Goal: Task Accomplishment & Management: Use online tool/utility

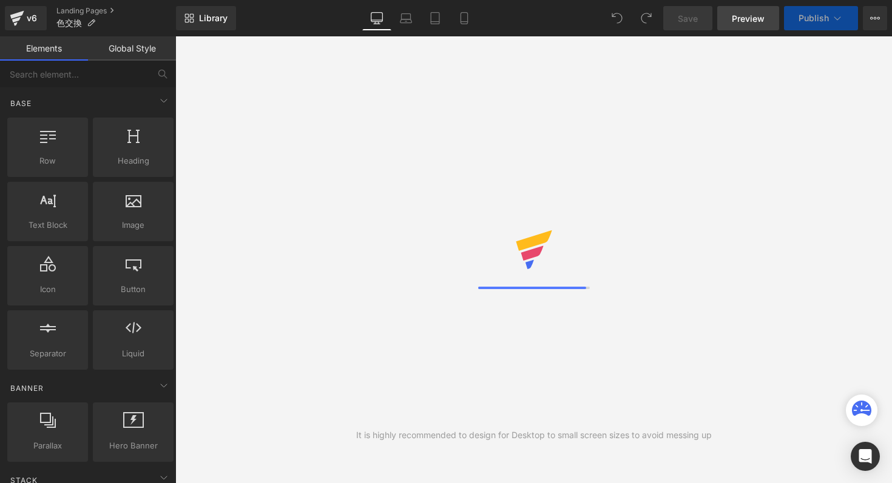
click at [752, 22] on span "Preview" at bounding box center [748, 18] width 33 height 13
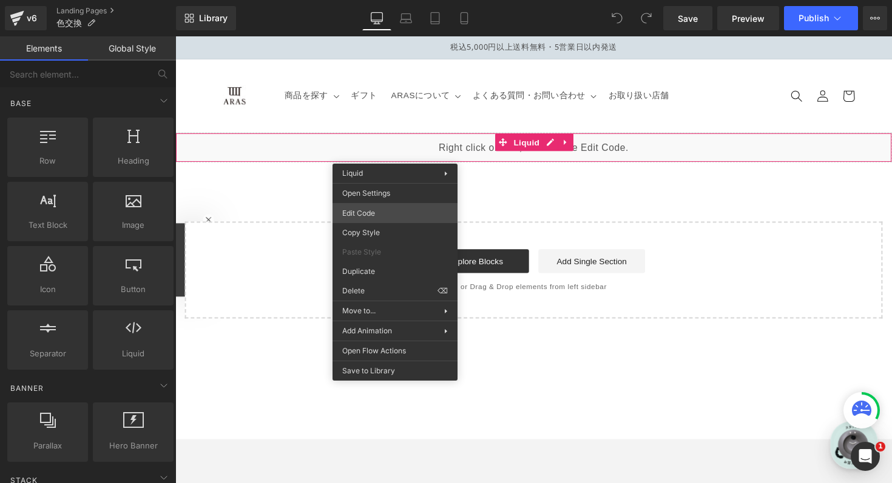
click at [399, 0] on div "You are previewing how the will restyle your page. You can not edit Elements in…" at bounding box center [446, 0] width 892 height 0
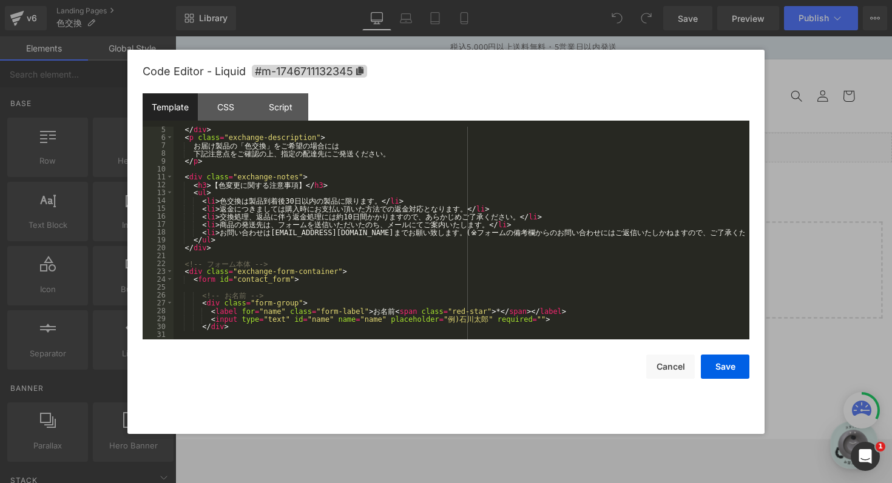
scroll to position [33, 0]
click at [350, 215] on div "</ div > < p class = "exchange-description" > お 届 け 製 品 の 「 色 交 換 」 を ご 希 望 の 場…" at bounding box center [458, 240] width 571 height 229
type textarea "2週間"
click at [436, 247] on div "</ div > < p class = "exchange-description" > お 届 け 製 品 の 「 色 交 換 」 を ご 希 望 の 場…" at bounding box center [458, 240] width 571 height 229
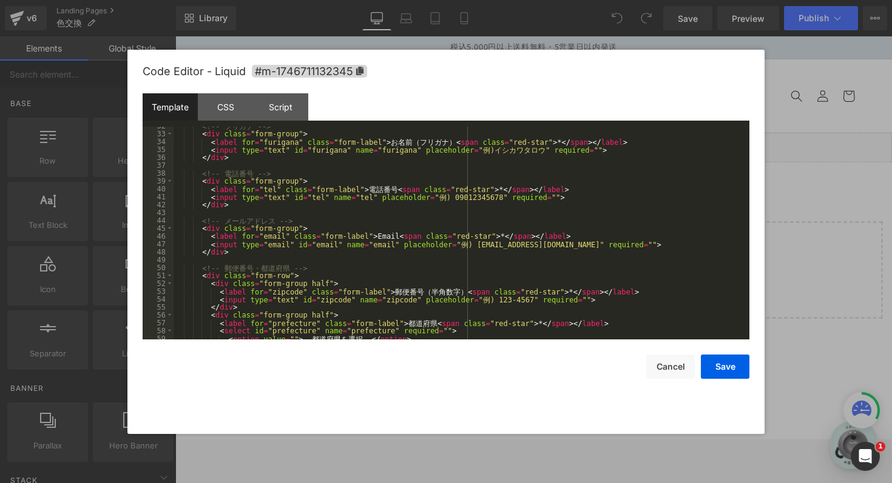
scroll to position [249, 0]
click at [423, 197] on div "<!-- フ リ ガ ナ --> < div class = "form-group" > < label for = "furigana" class = …" at bounding box center [458, 236] width 571 height 229
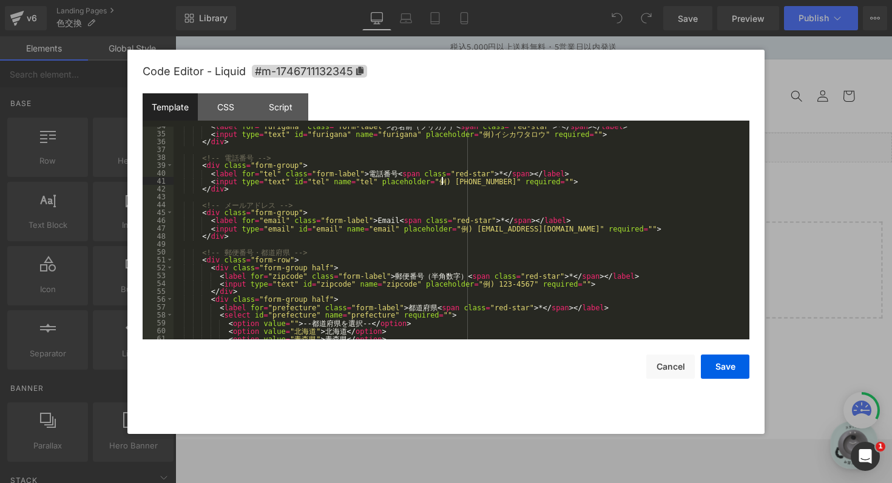
scroll to position [262, 0]
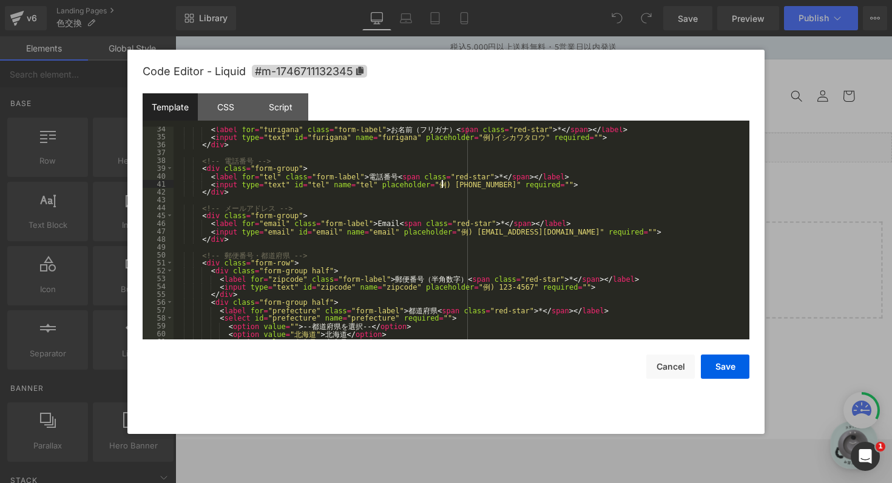
click at [349, 190] on div "< label for = "furigana" class = "form-label" > お 名 前 （ フ リ ガ ナ ） < span class …" at bounding box center [458, 239] width 571 height 229
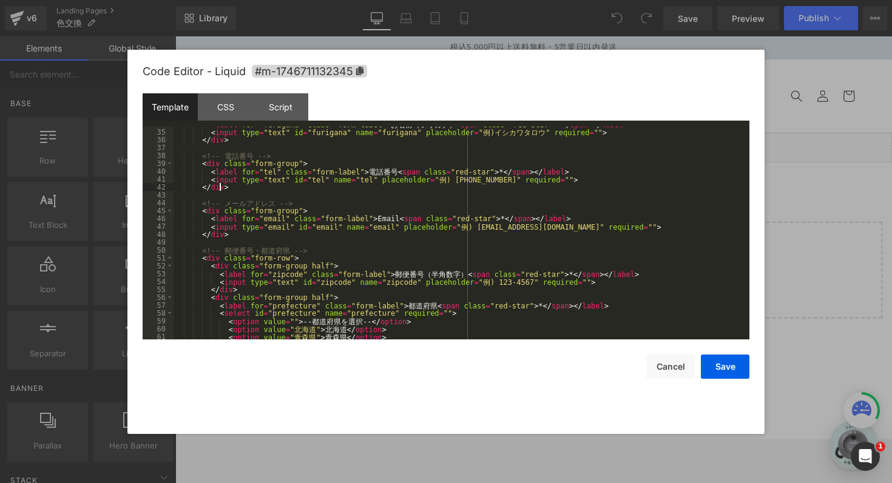
scroll to position [264, 0]
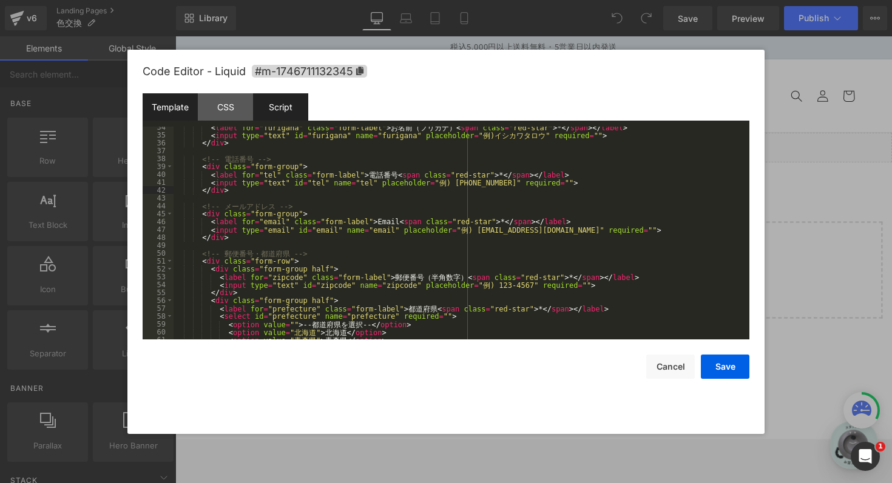
click at [291, 106] on div "Script" at bounding box center [280, 106] width 55 height 27
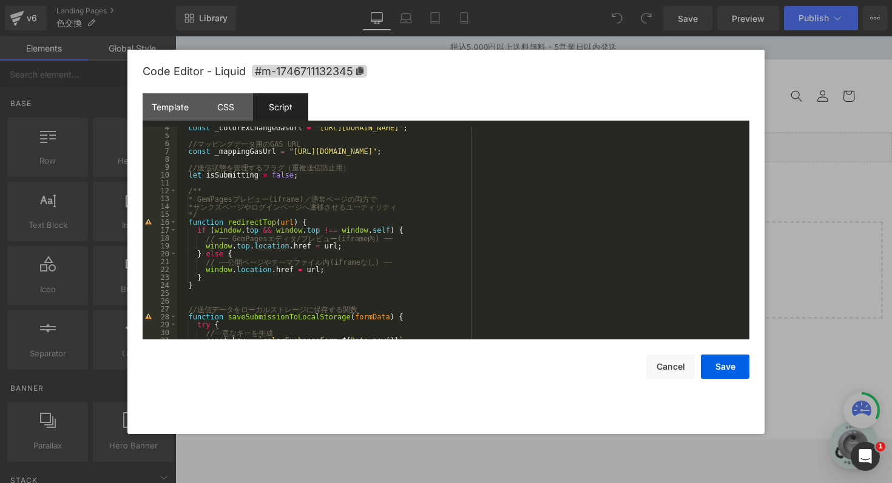
scroll to position [26, 0]
click at [399, 246] on div "const _colorExchangeGasUrl = "https://script.google.com/macros/s/AKfycbxil8qHb6…" at bounding box center [460, 238] width 567 height 229
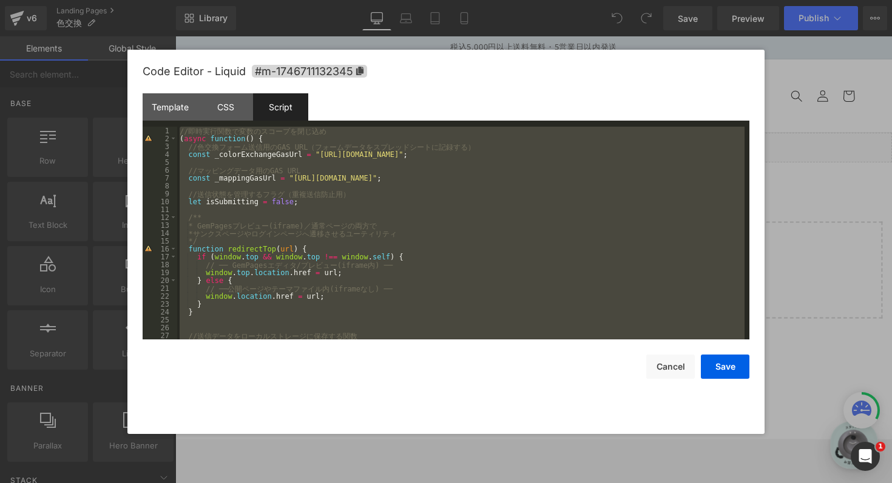
scroll to position [0, 0]
click at [331, 211] on div "// 即 時 実 行 関 数 で 変 数 の ス コ ー プ を 閉 じ 込 め ( async function ( ) { // 色 交 換 フ ォ ー …" at bounding box center [460, 241] width 567 height 229
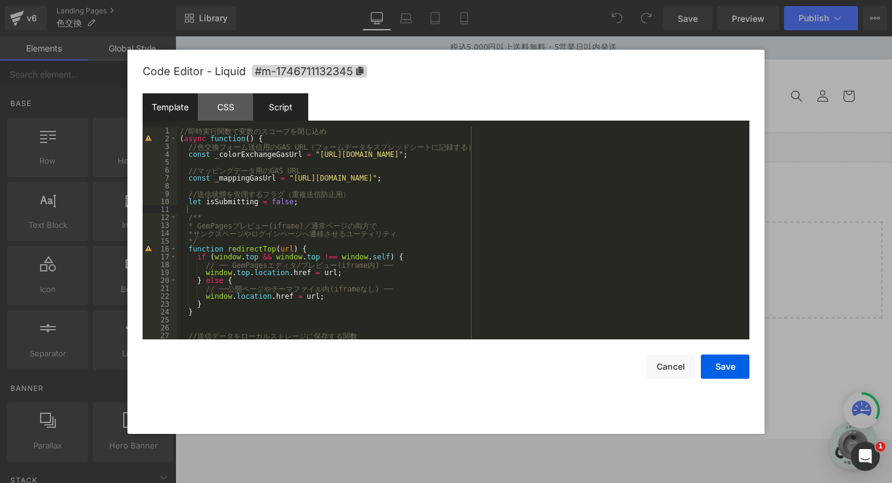
click at [163, 105] on div "Template" at bounding box center [170, 106] width 55 height 27
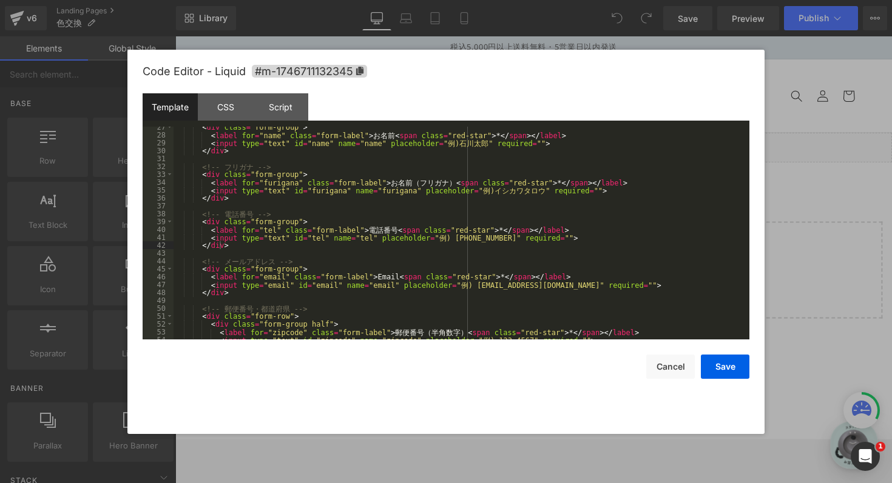
scroll to position [204, 0]
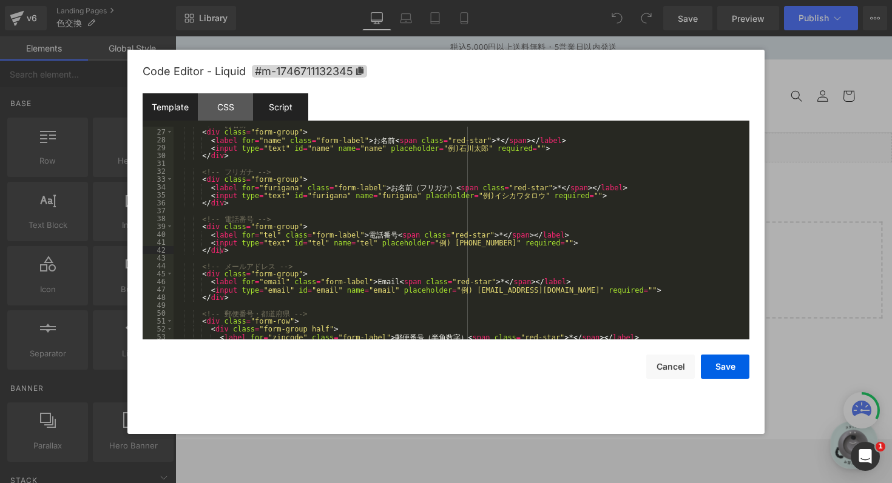
click at [283, 110] on div "Script" at bounding box center [280, 106] width 55 height 27
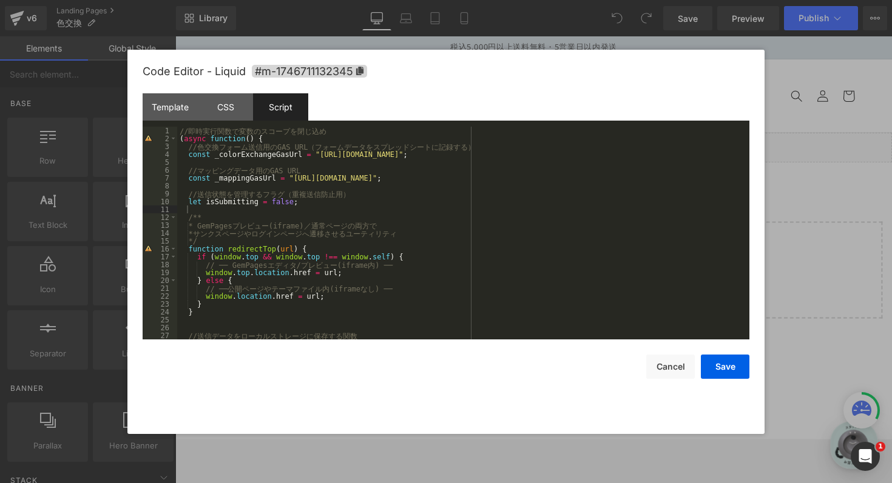
click at [409, 229] on div "// 即 時 実 行 関 数 で 変 数 の ス コ ー プ を 閉 じ 込 め ( async function ( ) { // 色 交 換 フ ォ ー …" at bounding box center [460, 241] width 567 height 229
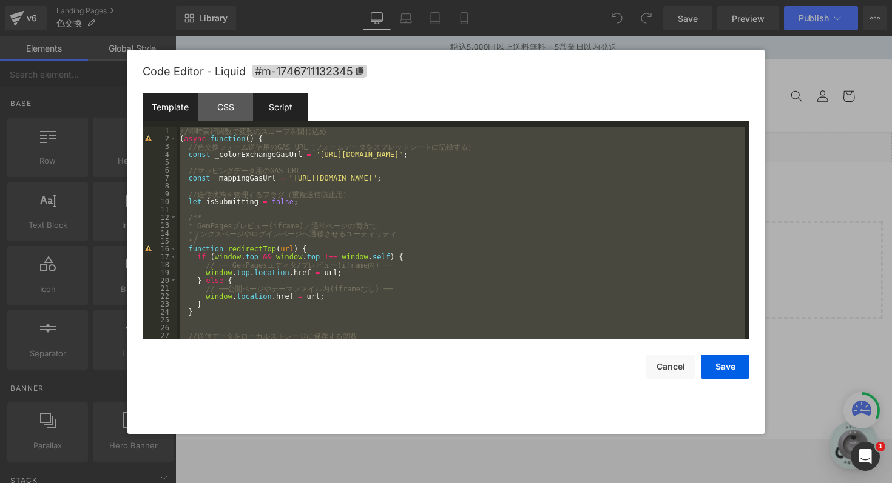
click at [181, 101] on div "Template" at bounding box center [170, 106] width 55 height 27
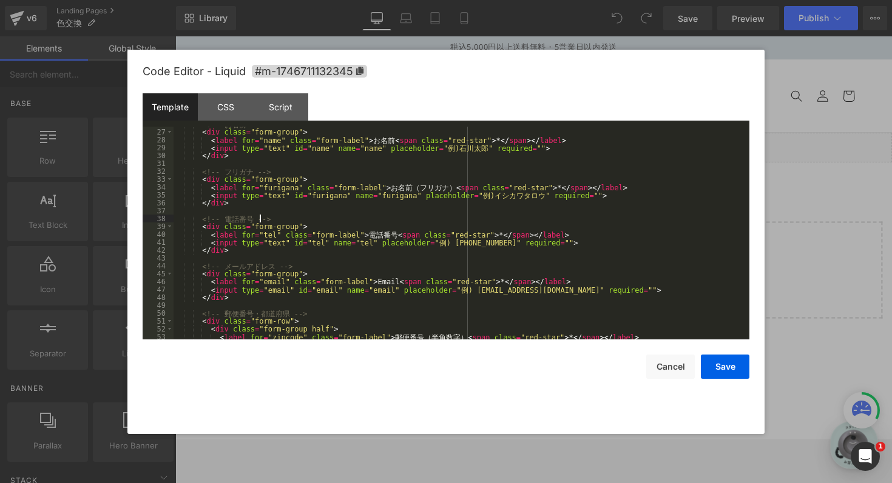
click at [306, 218] on div "<!-- お 名 前 --> < div class = "form-group" > < label for = "name" class = "form-…" at bounding box center [458, 234] width 571 height 229
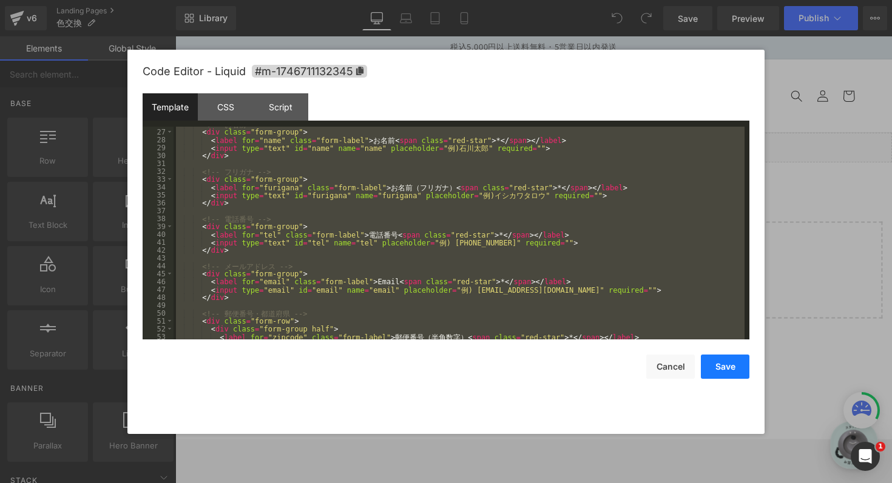
click at [718, 361] on button "Save" at bounding box center [725, 367] width 49 height 24
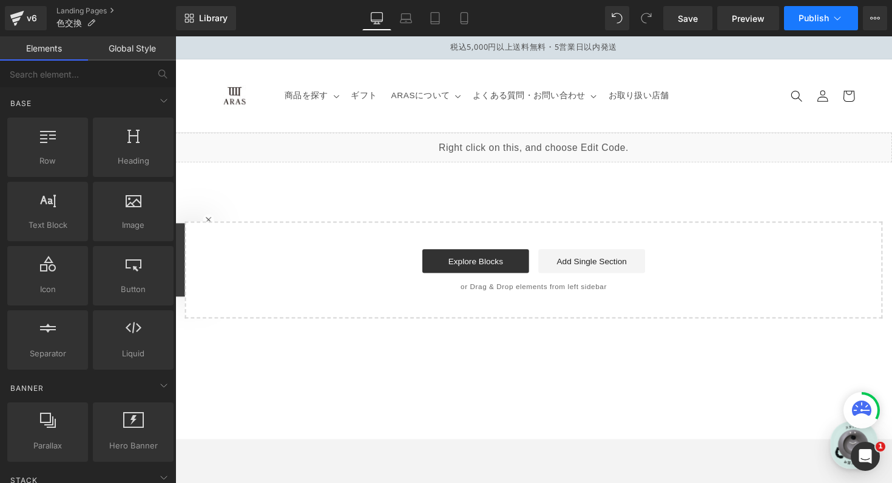
click at [800, 22] on span "Publish" at bounding box center [813, 18] width 30 height 10
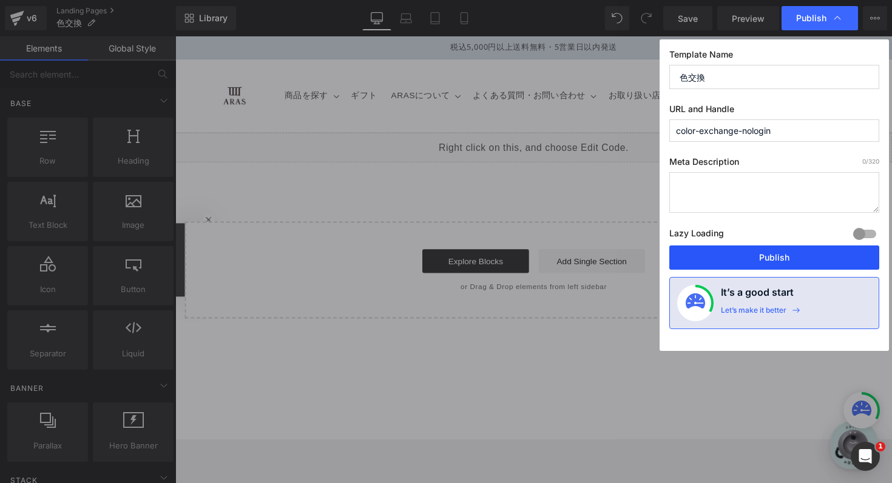
click at [735, 261] on button "Publish" at bounding box center [774, 258] width 210 height 24
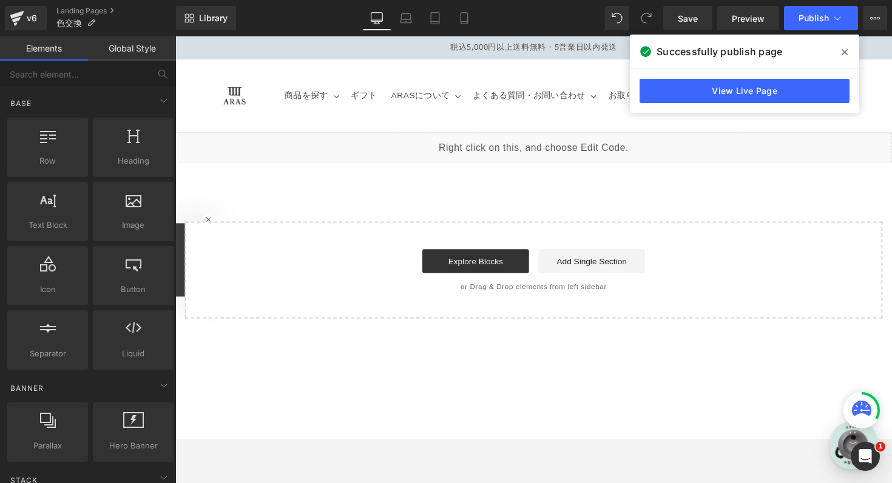
click at [841, 52] on icon at bounding box center [844, 52] width 6 height 10
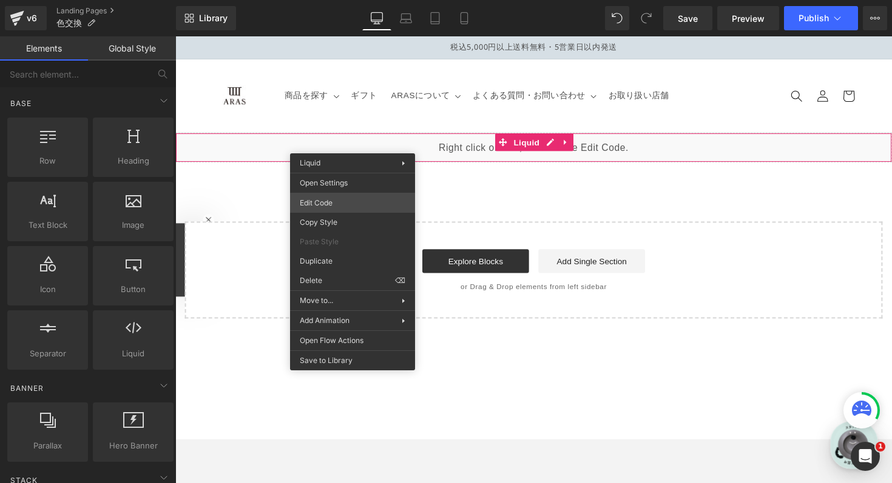
click at [330, 0] on div "You are previewing how the will restyle your page. You can not edit Elements in…" at bounding box center [446, 0] width 892 height 0
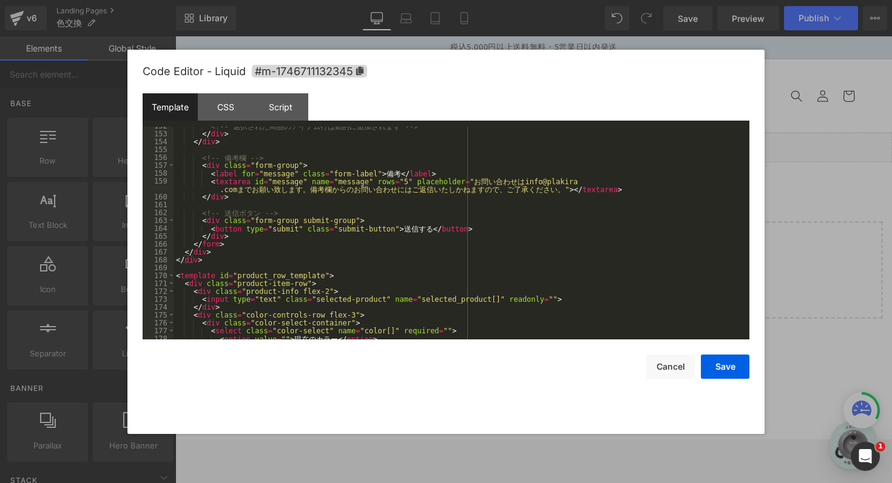
scroll to position [1348, 0]
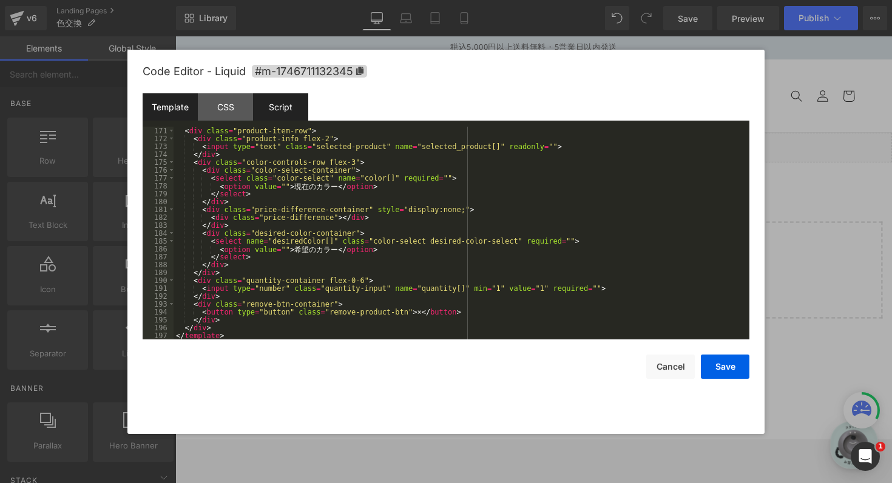
click at [294, 113] on div "Script" at bounding box center [280, 106] width 55 height 27
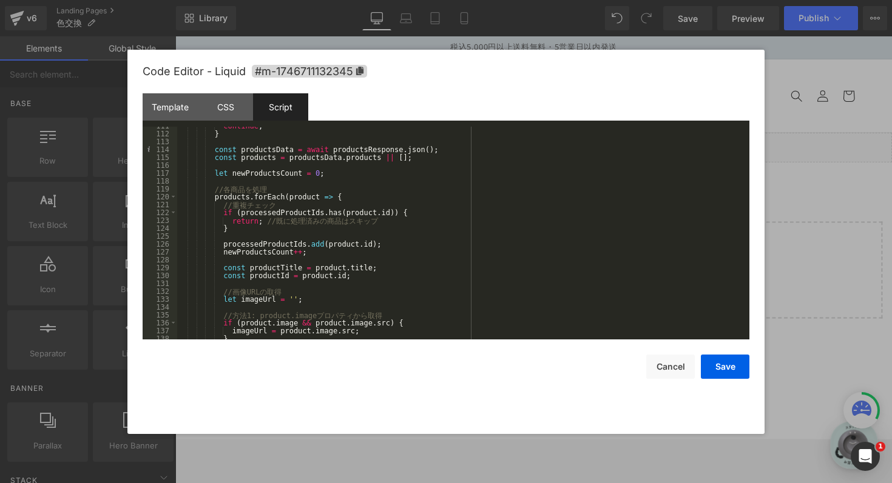
scroll to position [0, 0]
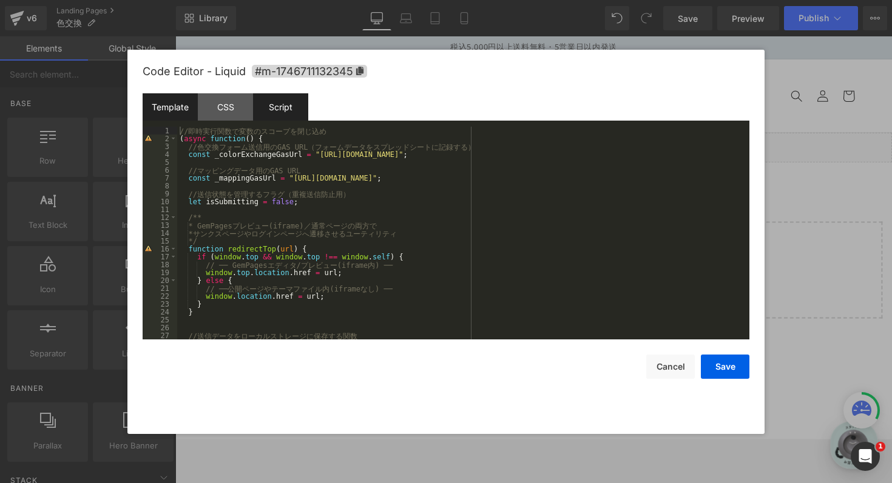
click at [167, 107] on div "Template" at bounding box center [170, 106] width 55 height 27
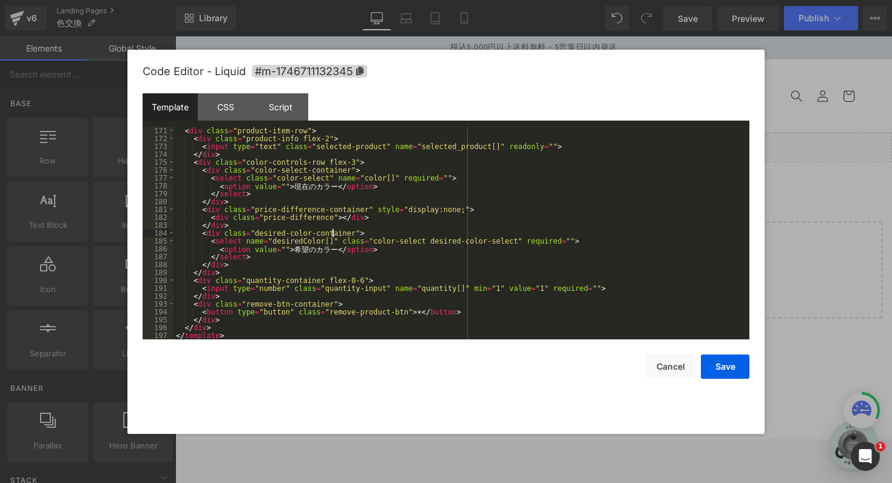
click at [331, 231] on div "< div class = "product-item-row" > < div class = "product-info flex-2" > < inpu…" at bounding box center [458, 241] width 571 height 229
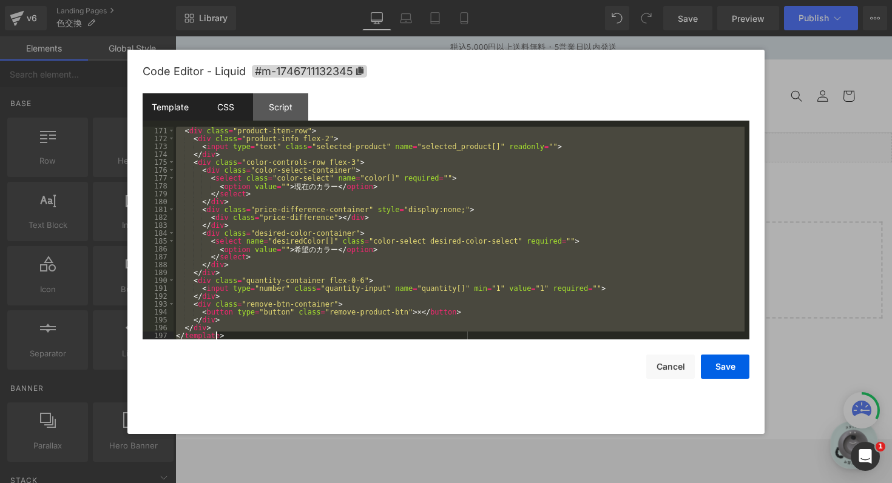
click at [220, 104] on div "CSS" at bounding box center [225, 106] width 55 height 27
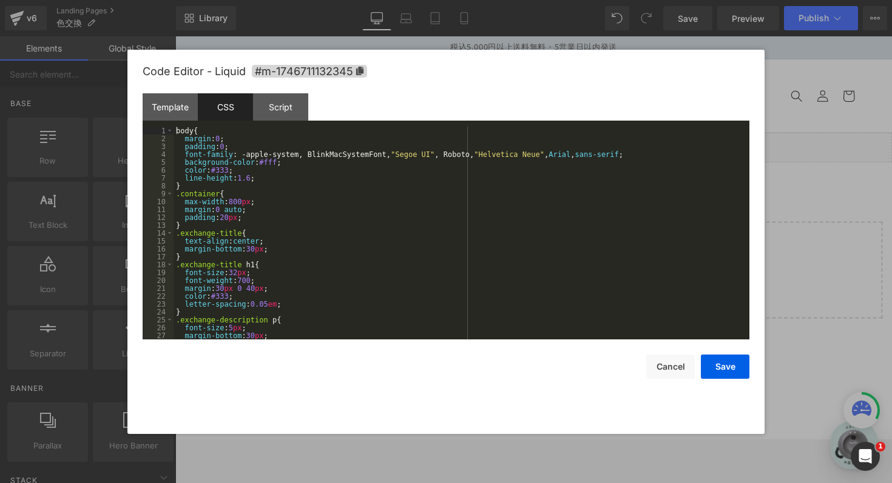
click at [314, 196] on div "body { margin : 0 ; padding : 0 ; font-family : -apple-system, BlinkMacSystemFo…" at bounding box center [458, 241] width 571 height 229
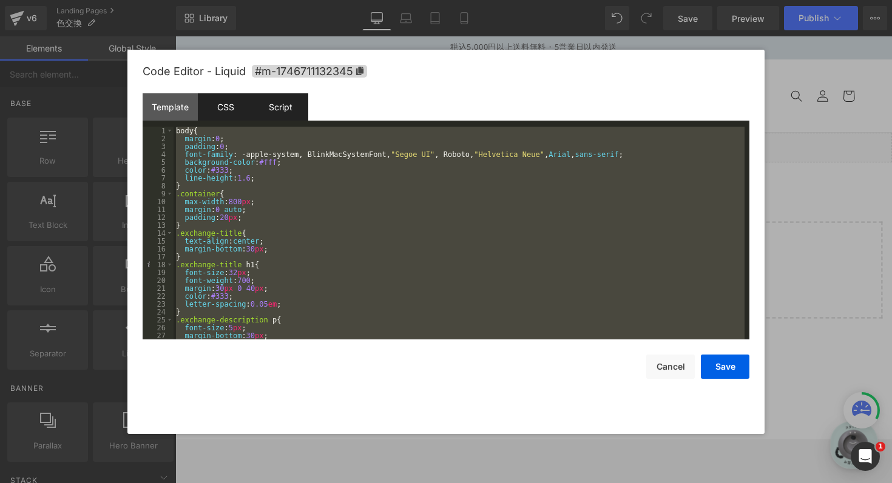
click at [289, 108] on div "Script" at bounding box center [280, 106] width 55 height 27
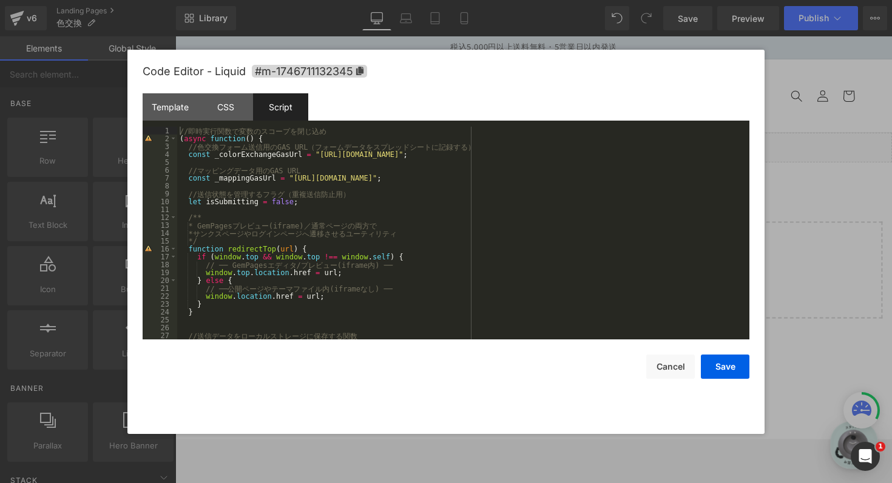
click at [391, 196] on div "// 即 時 実 行 関 数 で 変 数 の ス コ ー プ を 閉 じ 込 め ( async function ( ) { // 色 交 換 フ ォ ー …" at bounding box center [460, 241] width 567 height 229
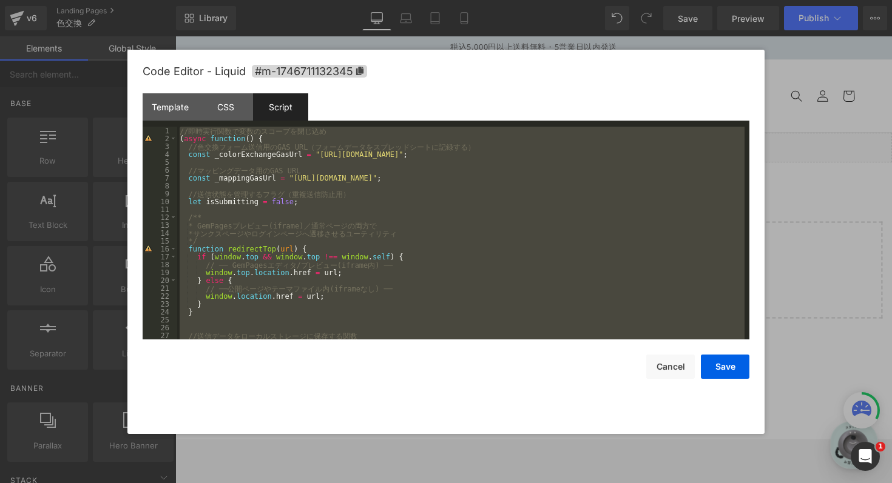
click at [334, 244] on div "// 即 時 実 行 関 数 で 変 数 の ス コ ー プ を 閉 じ 込 め ( async function ( ) { // 色 交 換 フ ォ ー …" at bounding box center [460, 241] width 567 height 229
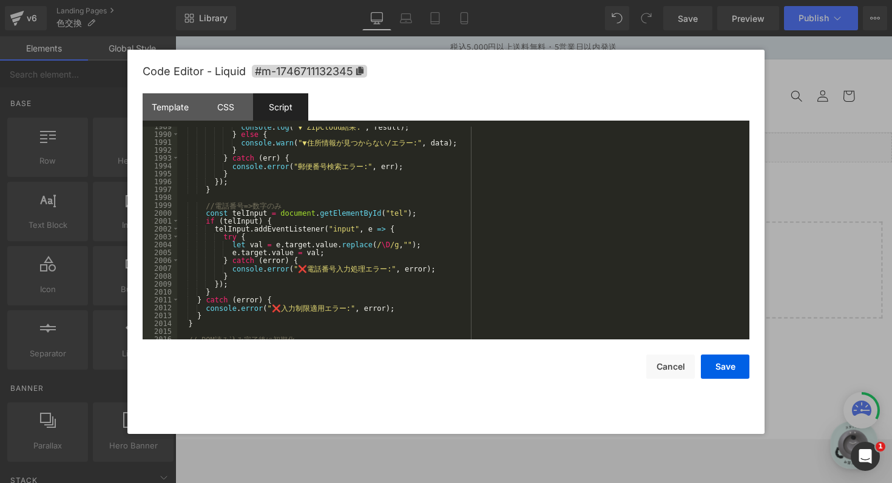
scroll to position [15688, 0]
drag, startPoint x: 385, startPoint y: 244, endPoint x: 225, endPoint y: 244, distance: 160.1
click at [225, 244] on div "console . log ( "▼ ZipCloud 結 果 :" , result ) ; } else { console . warn ( "▼ 住 …" at bounding box center [460, 237] width 567 height 229
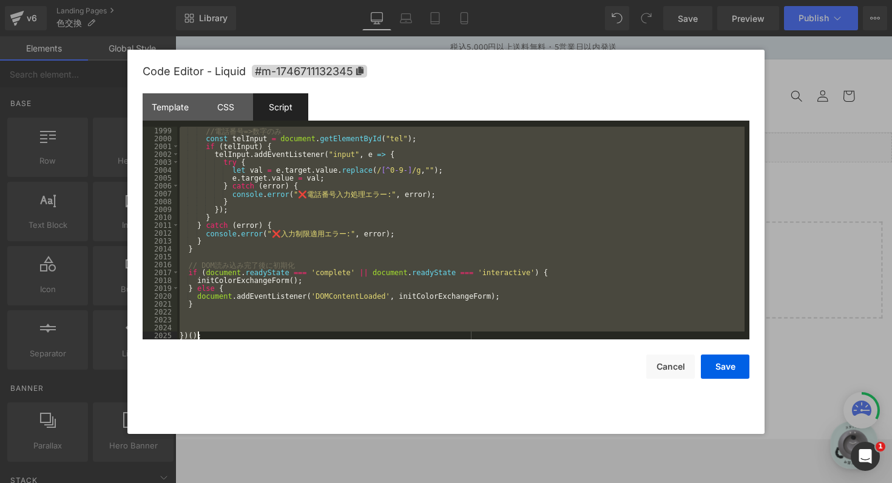
scroll to position [15763, 0]
click at [398, 225] on div "// 電 話 番 号 => 数 字 の み const telInput = document . getElementById ( "tel" ) ; if…" at bounding box center [460, 241] width 567 height 229
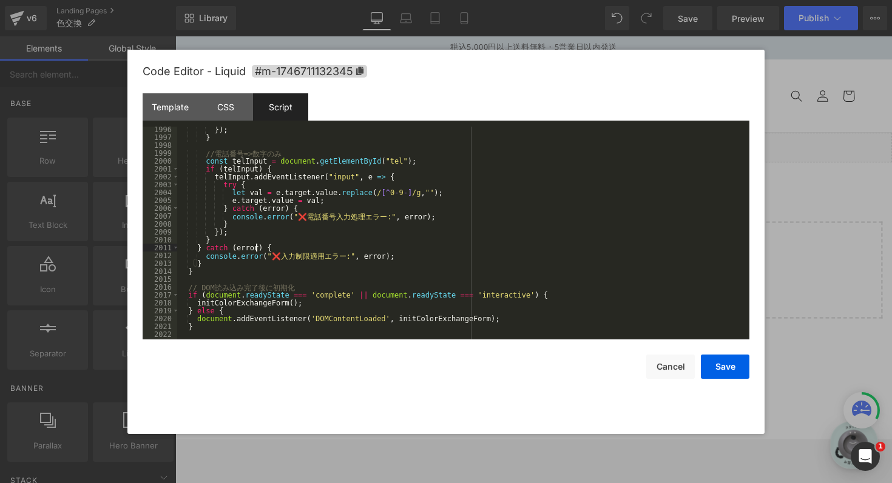
scroll to position [15739, 0]
click at [425, 235] on div "}) ; } // 電 話 番 号 => 数 字 の み const telInput = document . getElementById ( "tel"…" at bounding box center [460, 241] width 567 height 229
click at [716, 363] on button "Save" at bounding box center [725, 367] width 49 height 24
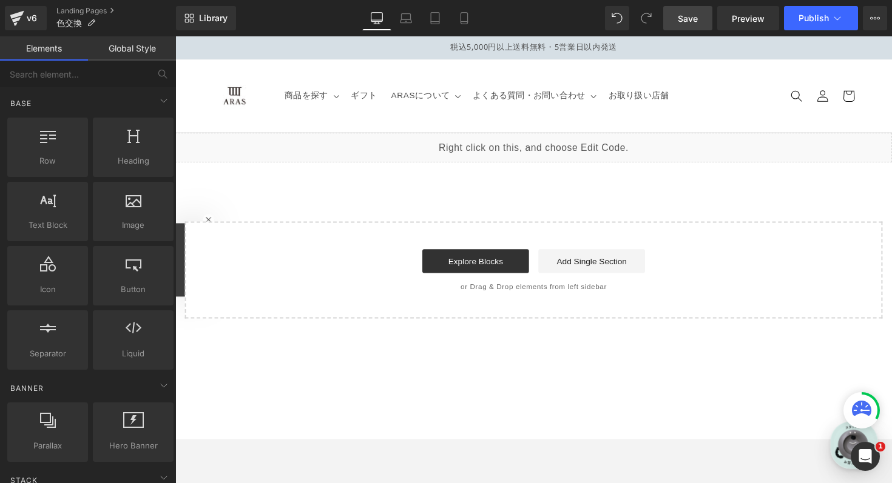
click at [689, 16] on span "Save" at bounding box center [688, 18] width 20 height 13
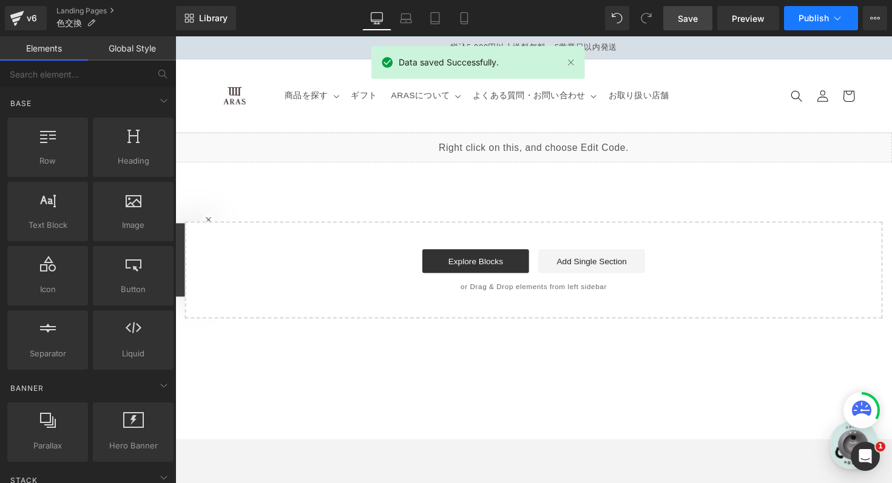
click at [816, 19] on span "Publish" at bounding box center [813, 18] width 30 height 10
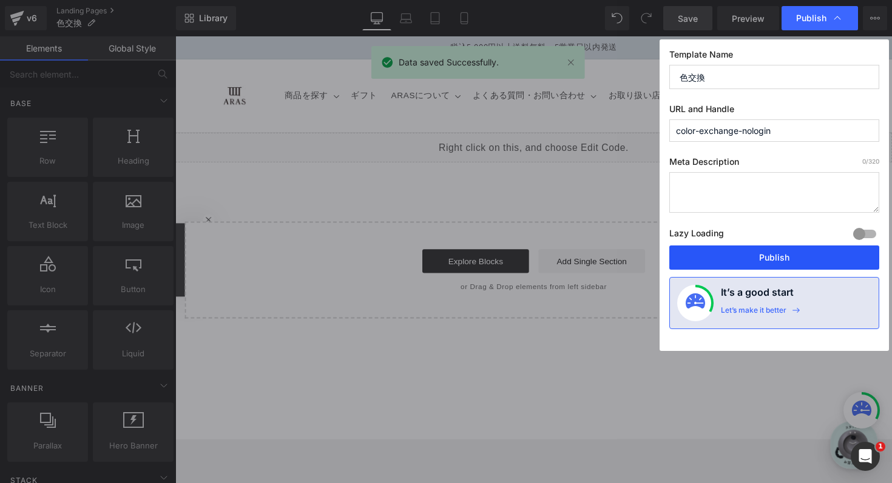
click at [775, 265] on button "Publish" at bounding box center [774, 258] width 210 height 24
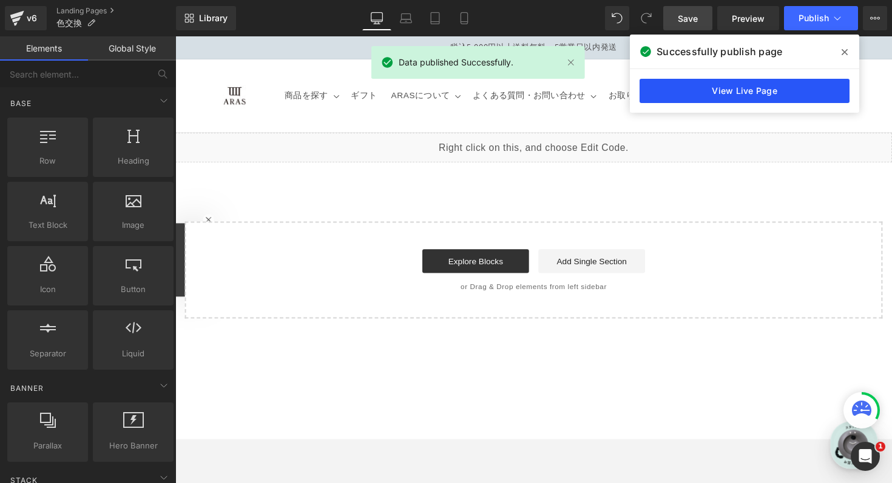
click at [744, 92] on link "View Live Page" at bounding box center [744, 91] width 210 height 24
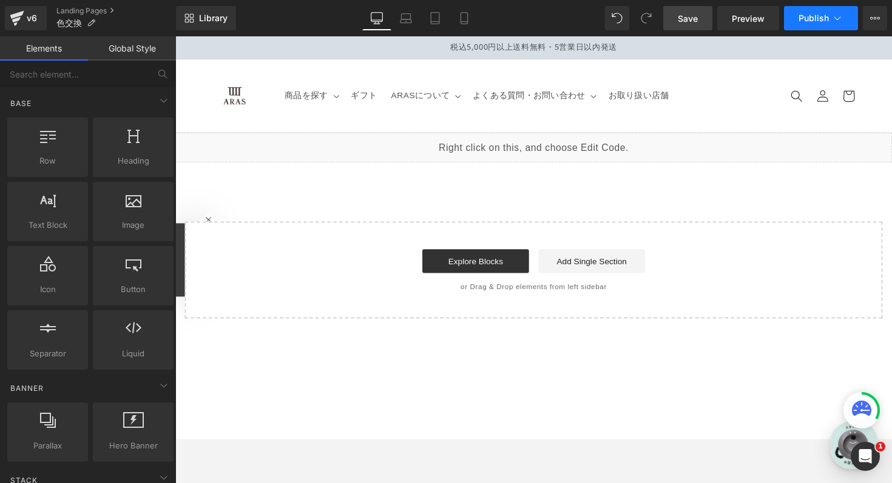
click at [833, 18] on icon at bounding box center [837, 18] width 12 height 12
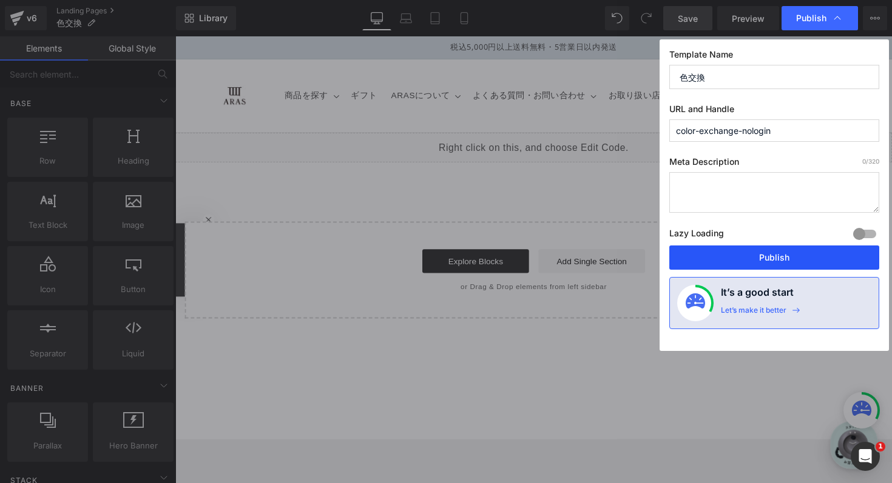
click at [762, 258] on button "Publish" at bounding box center [774, 258] width 210 height 24
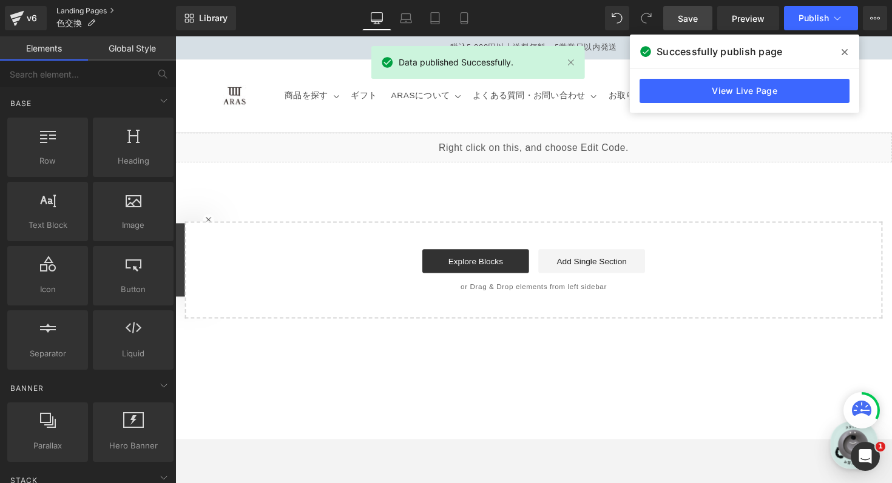
click at [81, 9] on link "Landing Pages" at bounding box center [115, 11] width 119 height 10
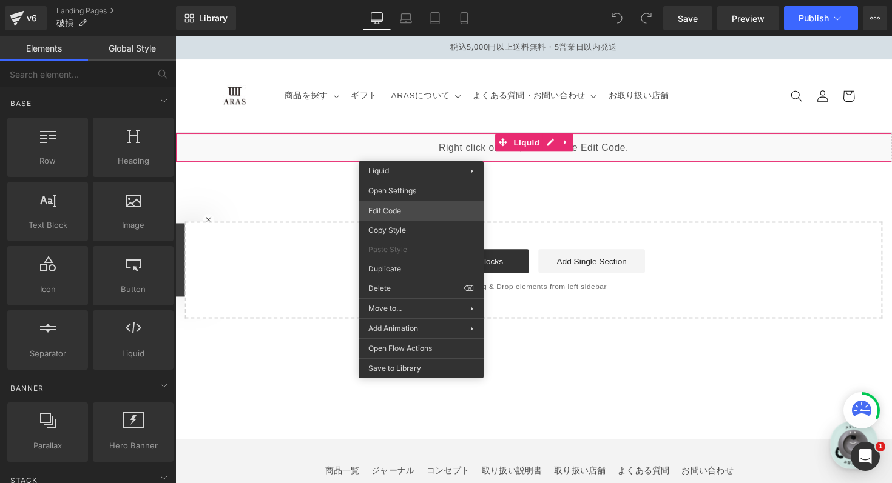
click at [415, 0] on div "You are previewing how the will restyle your page. You can not edit Elements in…" at bounding box center [446, 0] width 892 height 0
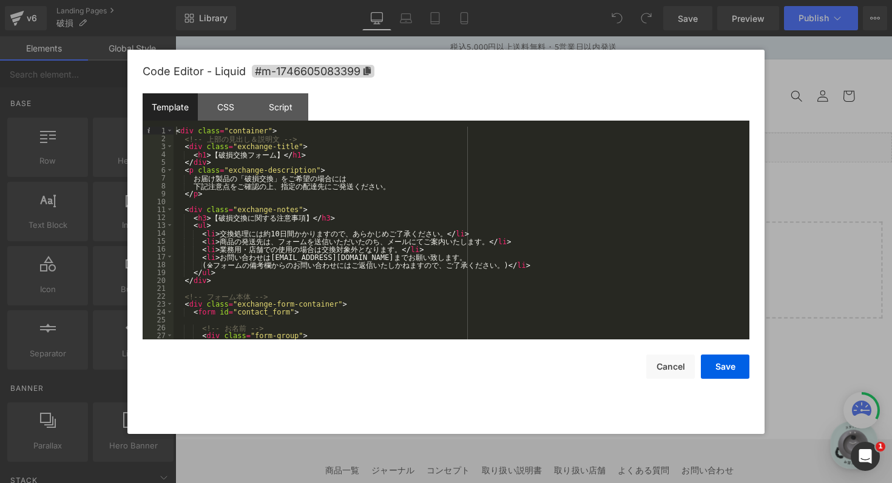
click at [272, 233] on div "< div class = "container" > <!-- 上 部 の 見 出 し ＆ 説 明 文 --> < div class = "exchang…" at bounding box center [458, 241] width 571 height 229
type textarea "週"
click at [320, 241] on div "< div class = "container" > <!-- 上 部 の 見 出 し ＆ 説 明 文 --> < div class = "exchang…" at bounding box center [458, 241] width 571 height 229
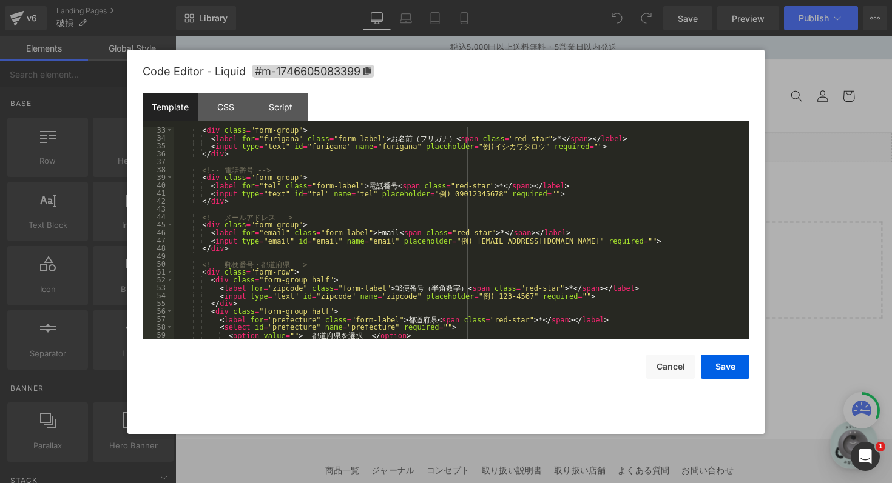
scroll to position [253, 0]
click at [420, 193] on div "< div class = "form-group" > < label for = "furigana" class = "form-label" > お …" at bounding box center [458, 240] width 571 height 229
click at [559, 226] on div "< div class = "form-group" > < label for = "furigana" class = "form-label" > お …" at bounding box center [458, 240] width 571 height 229
click at [282, 105] on div "Script" at bounding box center [280, 106] width 55 height 27
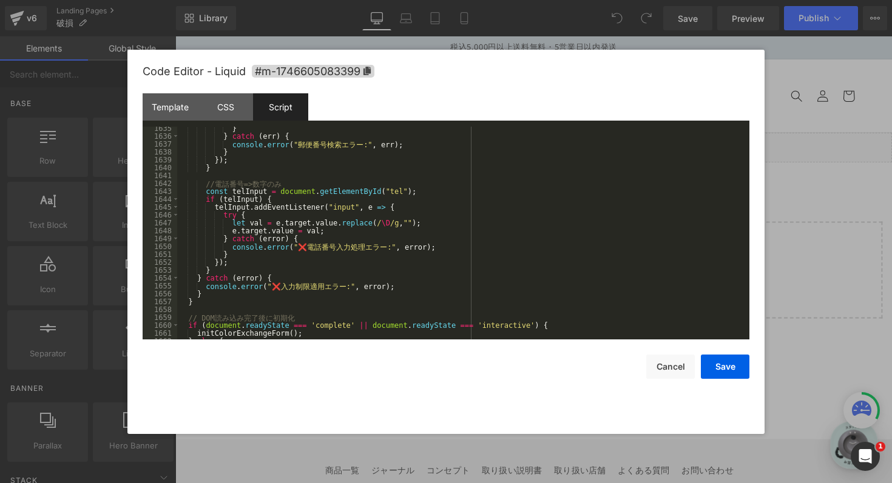
scroll to position [12894, 0]
drag, startPoint x: 386, startPoint y: 223, endPoint x: 226, endPoint y: 224, distance: 160.7
click at [224, 224] on div "} } catch ( err ) { console . error ( " 郵 便 番 号 検 索 エ ラ ー :" , err ) ; } }) ; }…" at bounding box center [460, 238] width 567 height 229
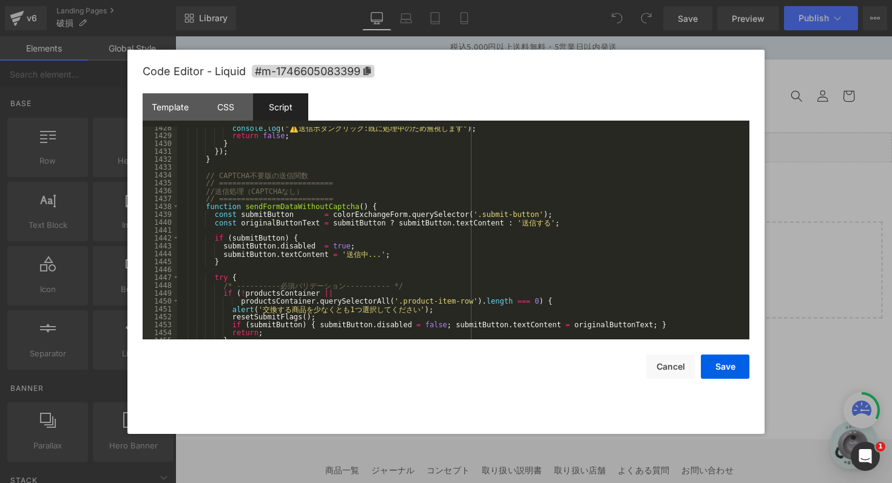
scroll to position [10250, 0]
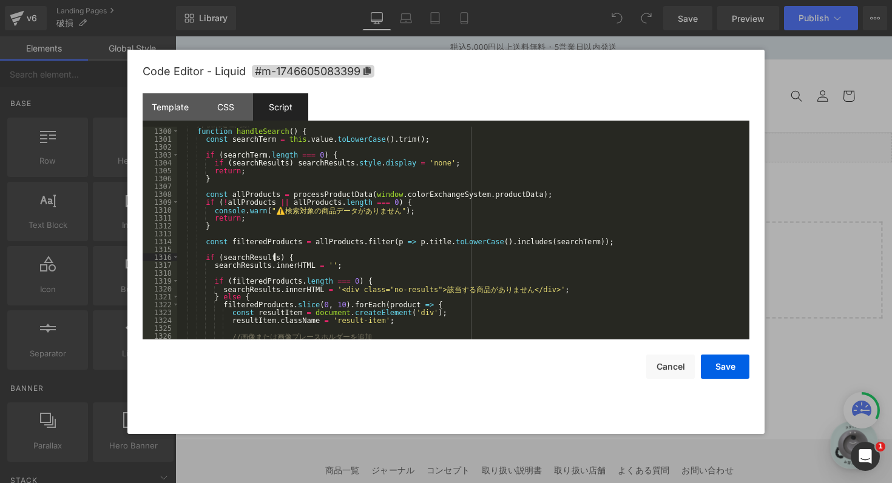
click at [467, 258] on div "// 検 索 処 理 関 数 function handleSearch ( ) { const searchTerm = this . value . to…" at bounding box center [460, 233] width 567 height 229
click at [431, 260] on div "// 検 索 処 理 関 数 function handleSearch ( ) { const searchTerm = this . value . to…" at bounding box center [460, 233] width 567 height 229
click at [708, 363] on button "Save" at bounding box center [725, 367] width 49 height 24
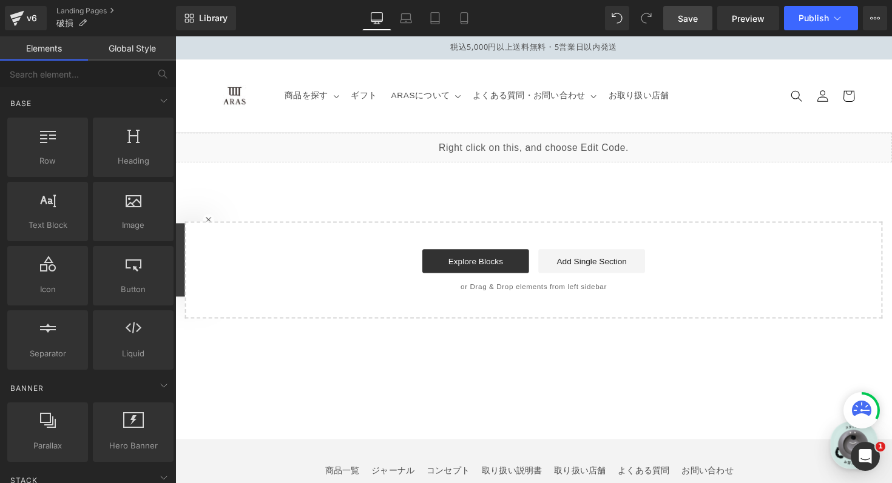
click at [690, 16] on span "Save" at bounding box center [688, 18] width 20 height 13
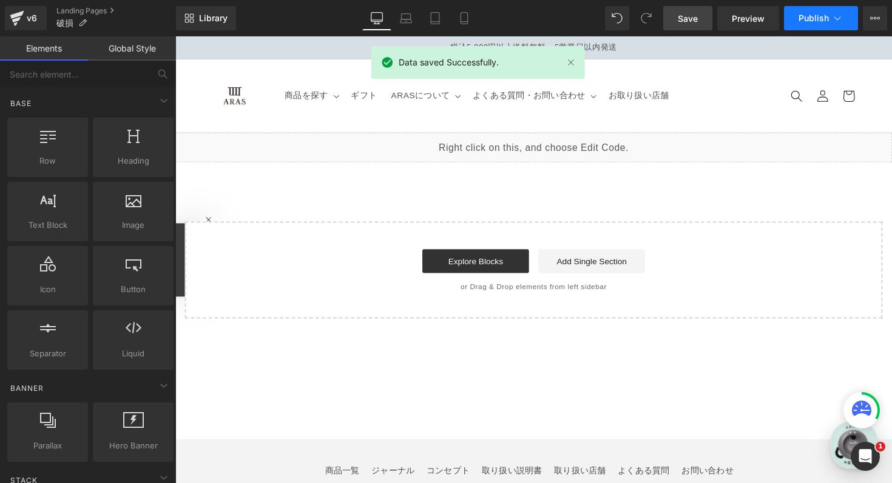
click at [825, 23] on span "Publish" at bounding box center [813, 18] width 30 height 10
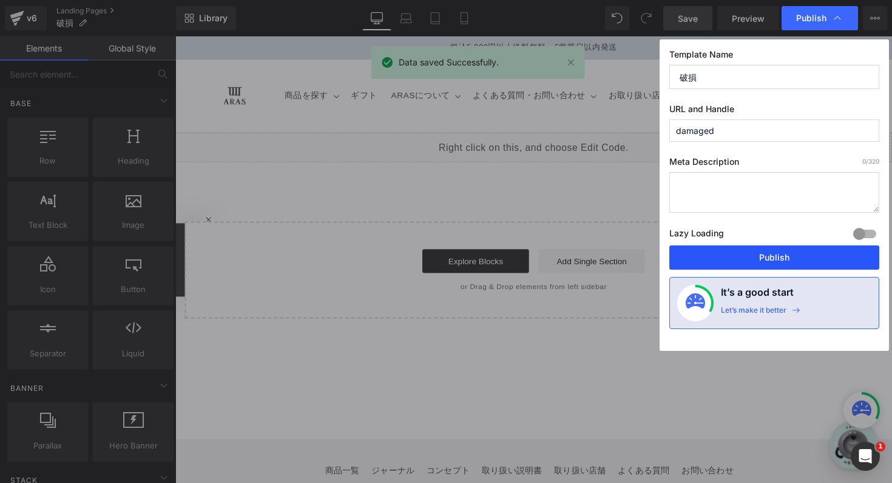
click at [767, 257] on button "Publish" at bounding box center [774, 258] width 210 height 24
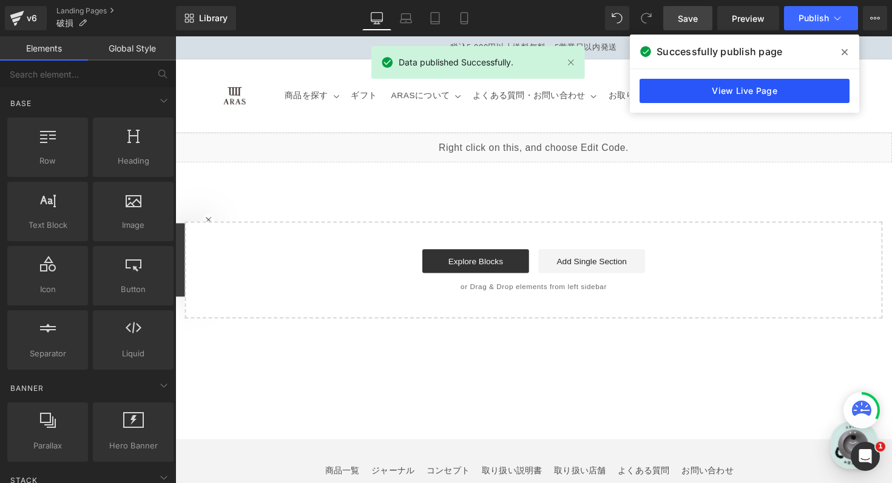
click at [766, 98] on link "View Live Page" at bounding box center [744, 91] width 210 height 24
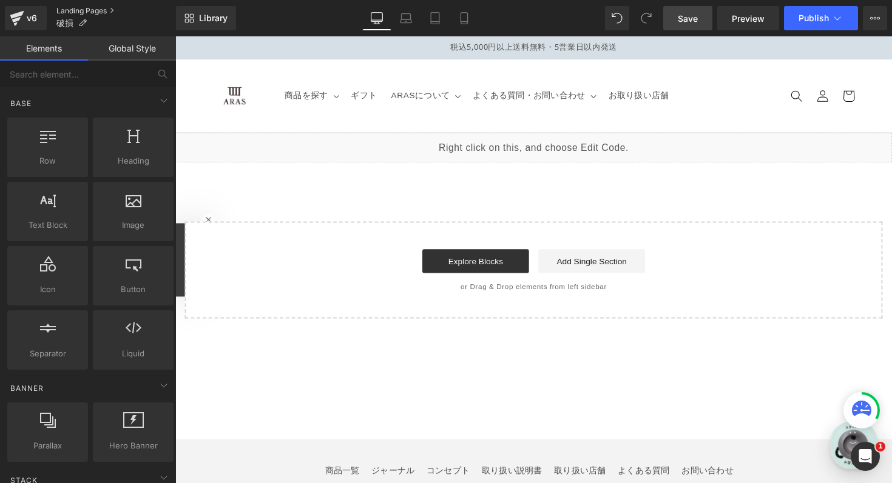
click at [102, 8] on link "Landing Pages" at bounding box center [115, 11] width 119 height 10
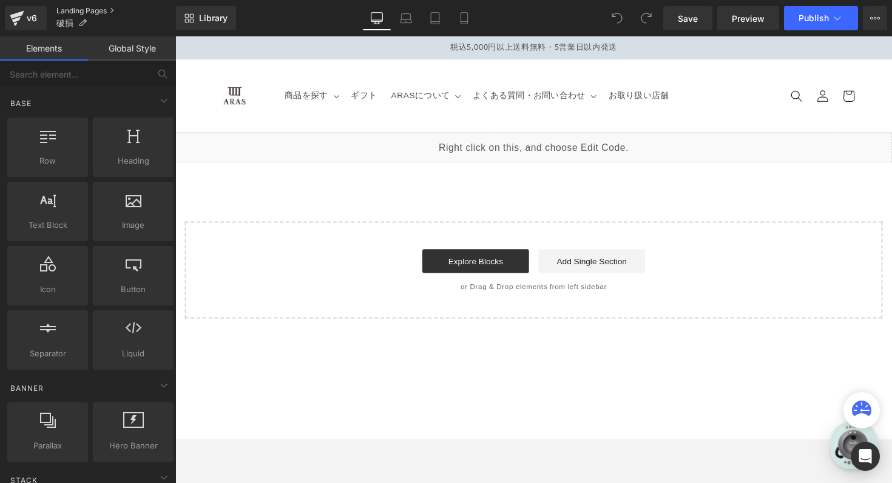
click at [91, 10] on link "Landing Pages" at bounding box center [115, 11] width 119 height 10
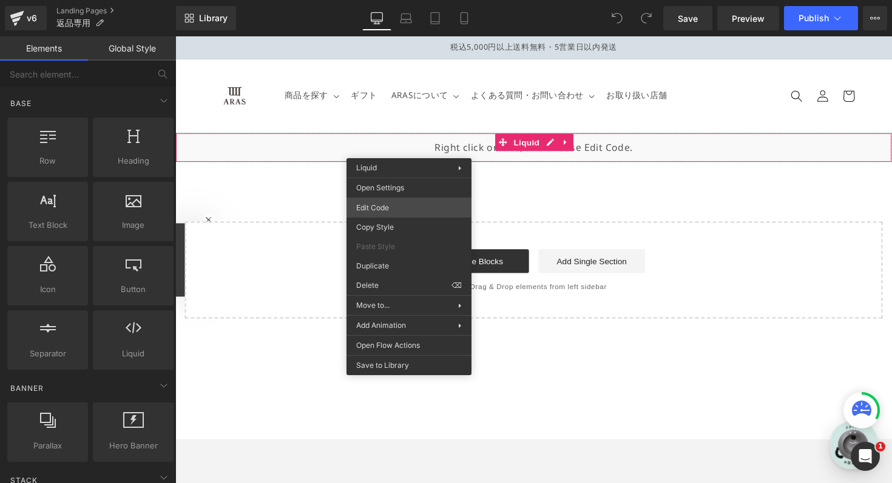
click at [406, 0] on div "You are previewing how the will restyle your page. You can not edit Elements in…" at bounding box center [446, 0] width 892 height 0
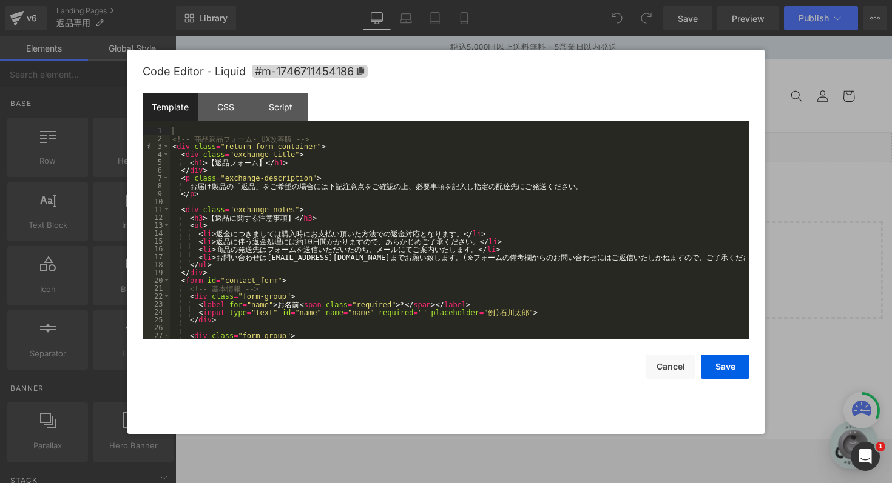
click at [303, 240] on div "<!-- 商 品 返 品 フ ォ ー ム - UX 改 善 版 --> < div class = "return-form-container" > < d…" at bounding box center [457, 241] width 574 height 229
type textarea "週"
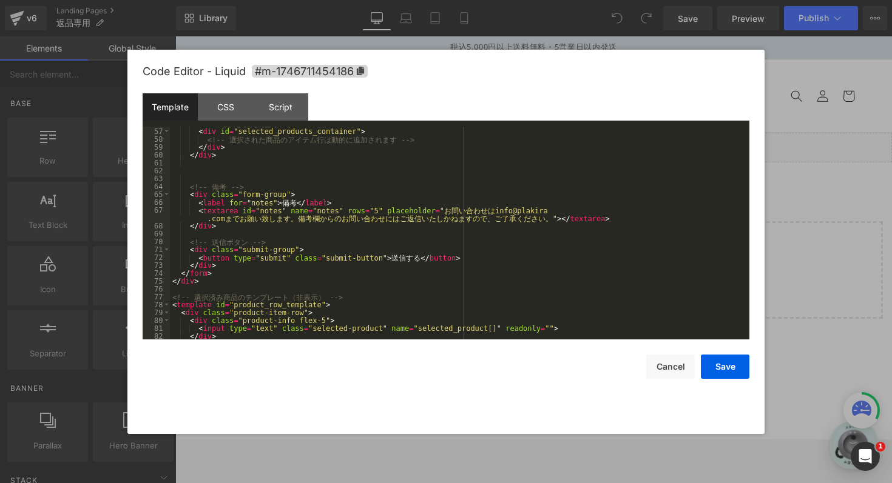
scroll to position [457, 0]
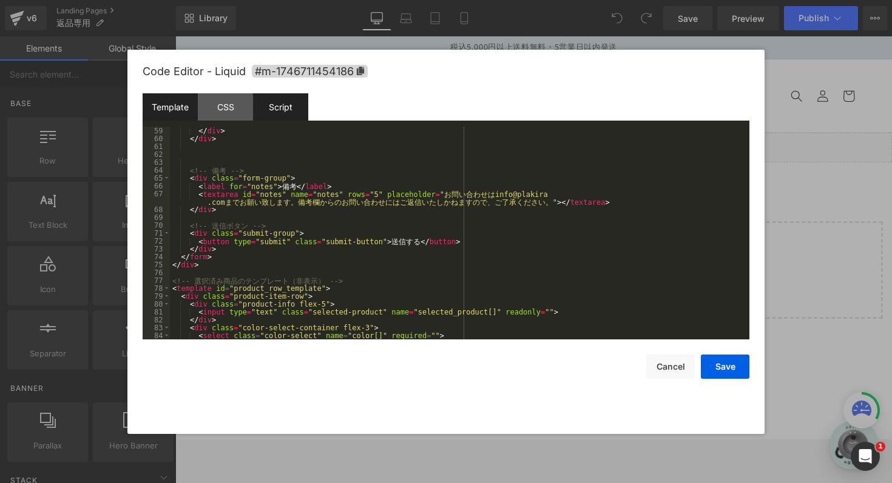
click at [292, 115] on div "Script" at bounding box center [280, 106] width 55 height 27
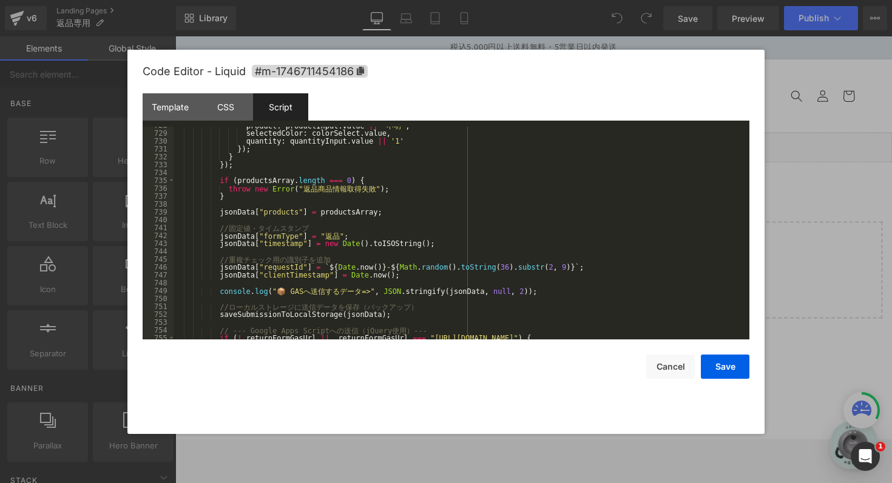
scroll to position [5738, 0]
click at [189, 107] on div "Template" at bounding box center [170, 106] width 55 height 27
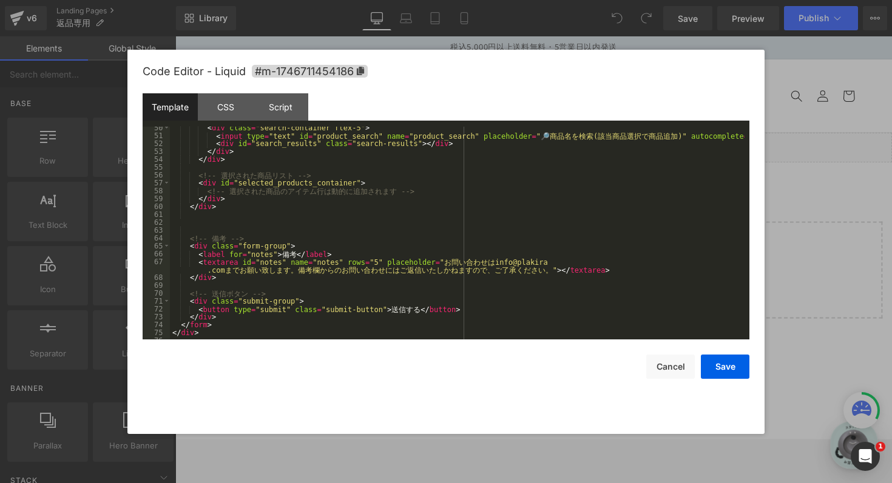
scroll to position [393, 0]
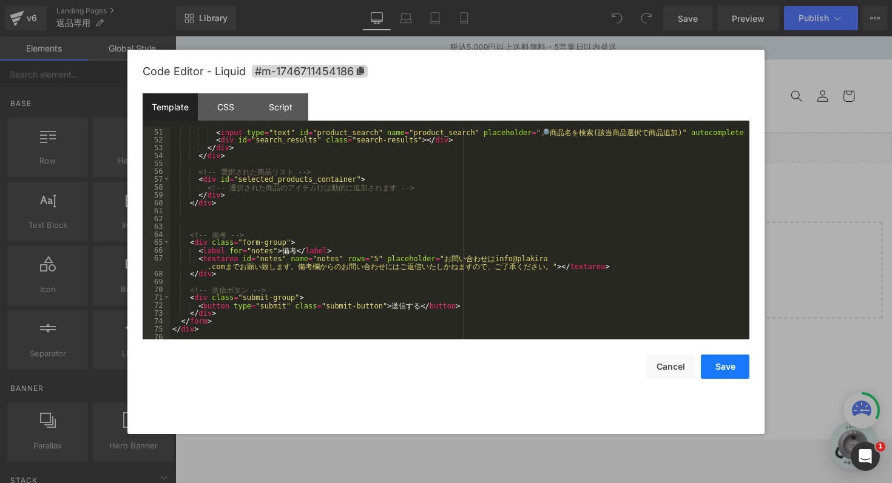
click at [718, 359] on button "Save" at bounding box center [725, 367] width 49 height 24
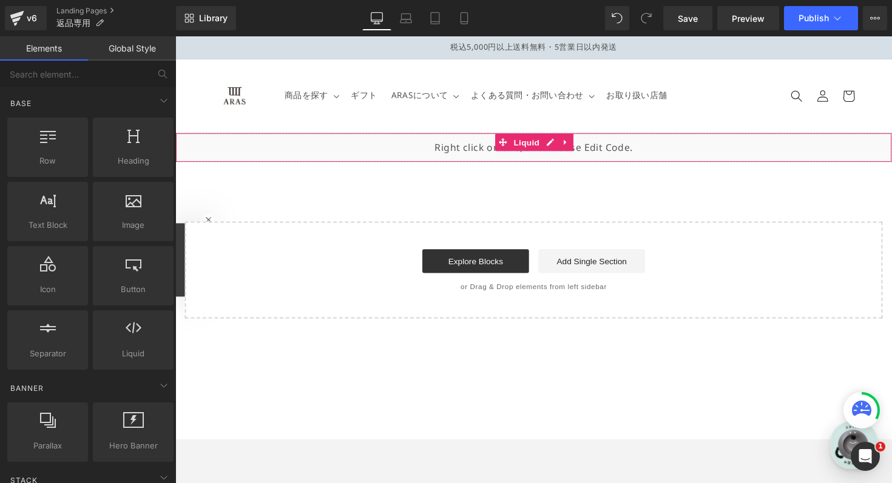
click at [642, 148] on div "Liquid" at bounding box center [542, 150] width 734 height 30
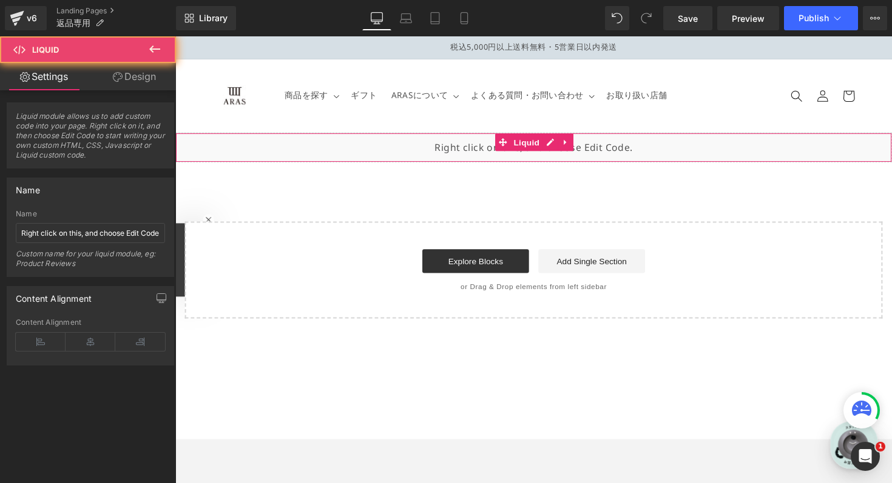
click at [639, 156] on div "Liquid" at bounding box center [542, 150] width 734 height 30
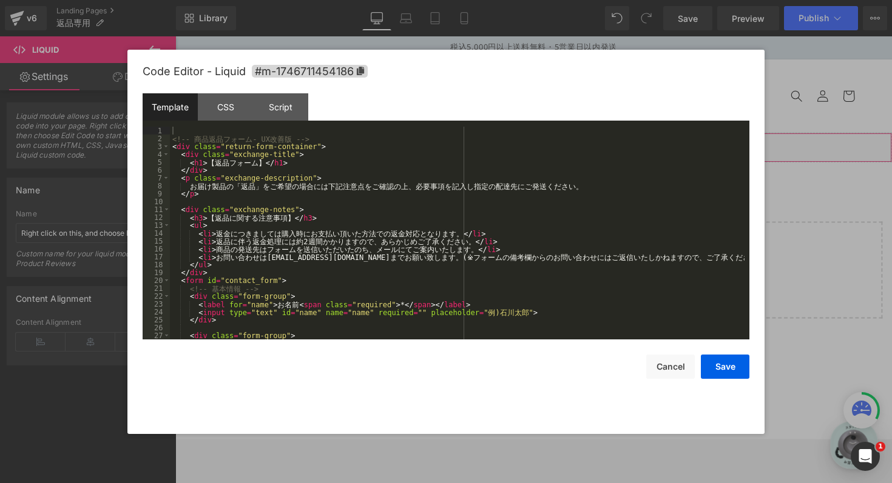
click at [618, 0] on div "You are previewing how the will restyle your page. You can not edit Elements in…" at bounding box center [446, 0] width 892 height 0
click at [710, 355] on button "Save" at bounding box center [725, 367] width 49 height 24
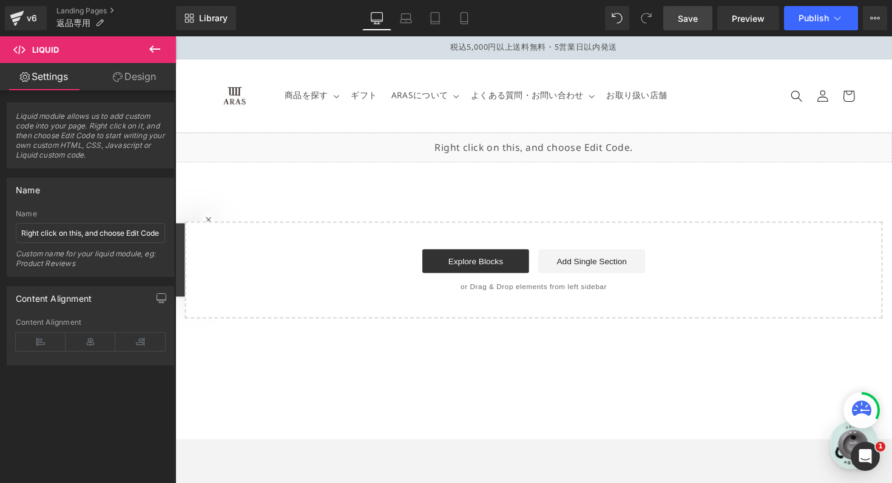
click at [699, 8] on link "Save" at bounding box center [687, 18] width 49 height 24
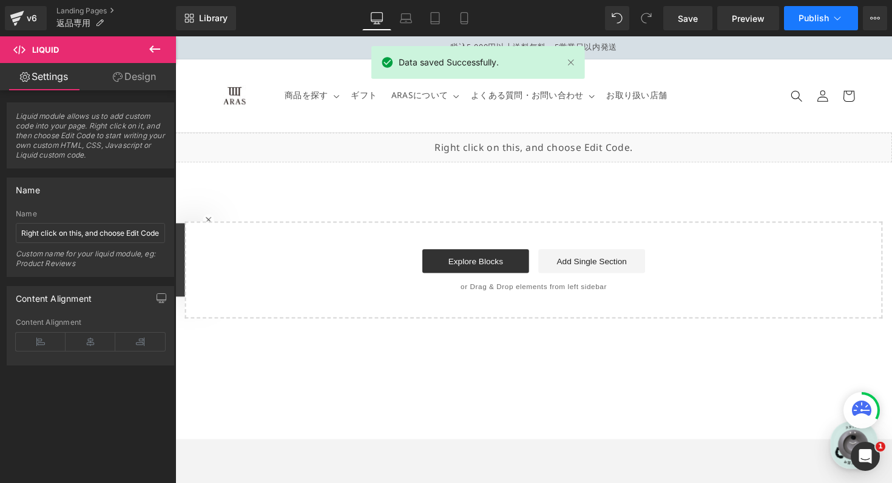
click at [835, 21] on icon at bounding box center [837, 18] width 12 height 12
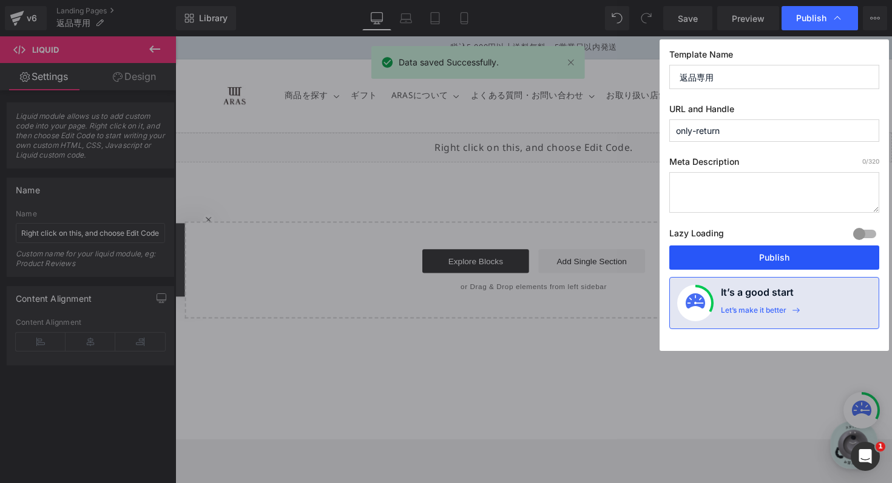
click at [767, 264] on button "Publish" at bounding box center [774, 258] width 210 height 24
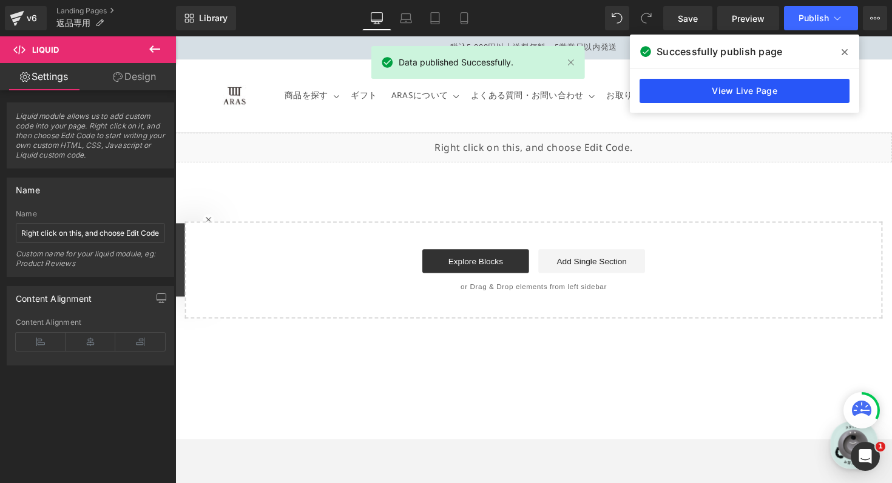
click at [799, 96] on link "View Live Page" at bounding box center [744, 91] width 210 height 24
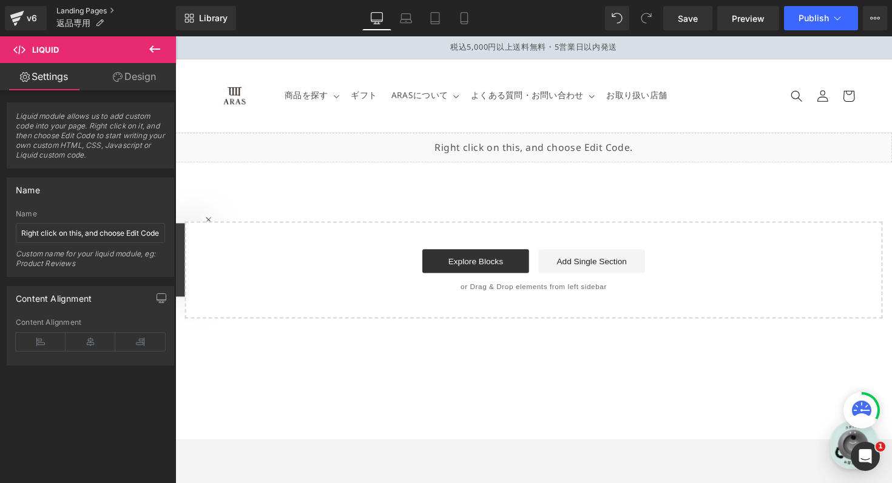
click at [78, 12] on link "Landing Pages" at bounding box center [115, 11] width 119 height 10
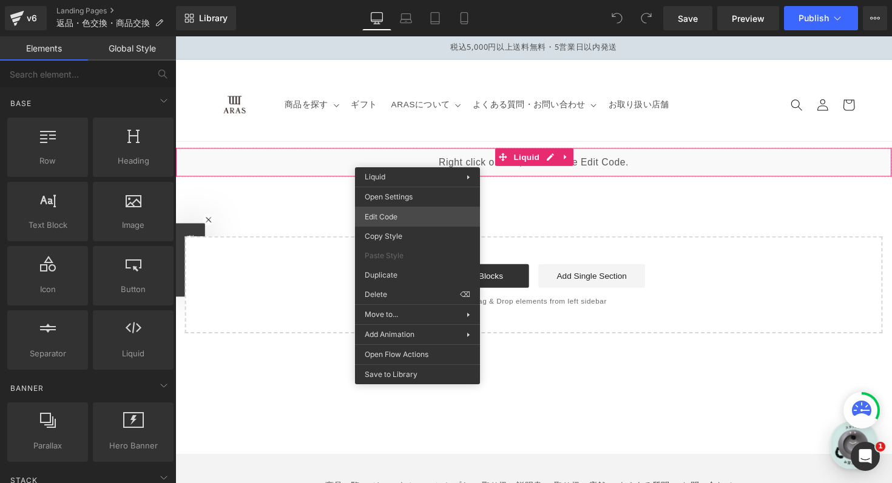
click at [413, 0] on div "You are previewing how the will restyle your page. You can not edit Elements in…" at bounding box center [446, 0] width 892 height 0
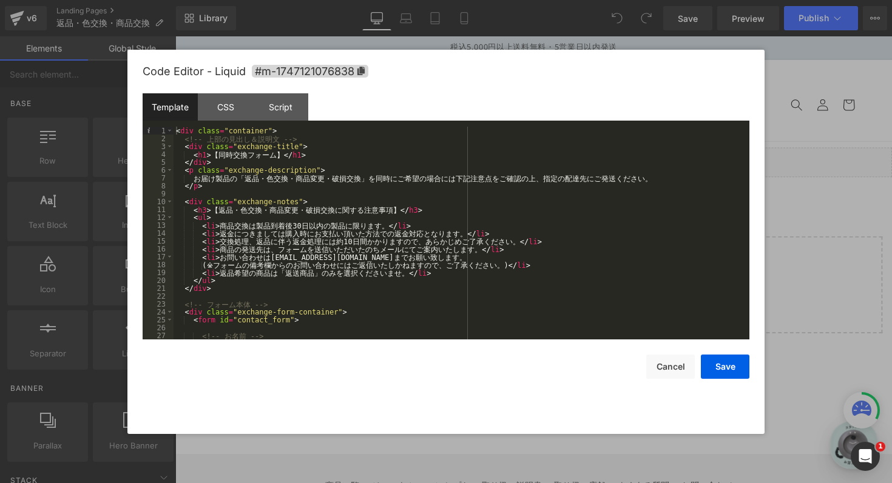
click at [349, 242] on div "< div class = "container" > <!-- 上 部 の 見 出 し ＆ 説 [PERSON_NAME] --> < div class …" at bounding box center [458, 241] width 571 height 229
type textarea "週"
click at [432, 279] on div "< div class = "container" > <!-- 上 部 の 見 出 し ＆ 説 [PERSON_NAME] --> < div class …" at bounding box center [458, 241] width 571 height 229
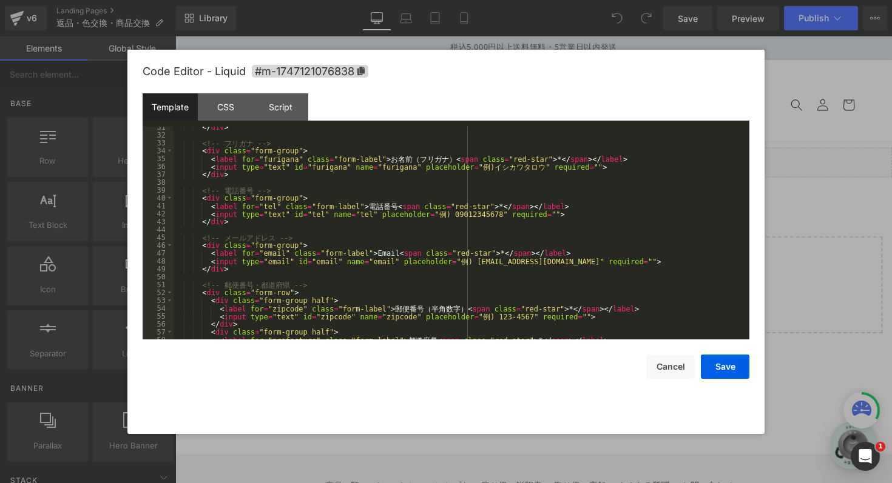
scroll to position [240, 0]
click at [420, 215] on div "</ div > <!-- フ リ ガ ナ --> < div class = "form-group" > < label for = "furigana"…" at bounding box center [458, 237] width 571 height 229
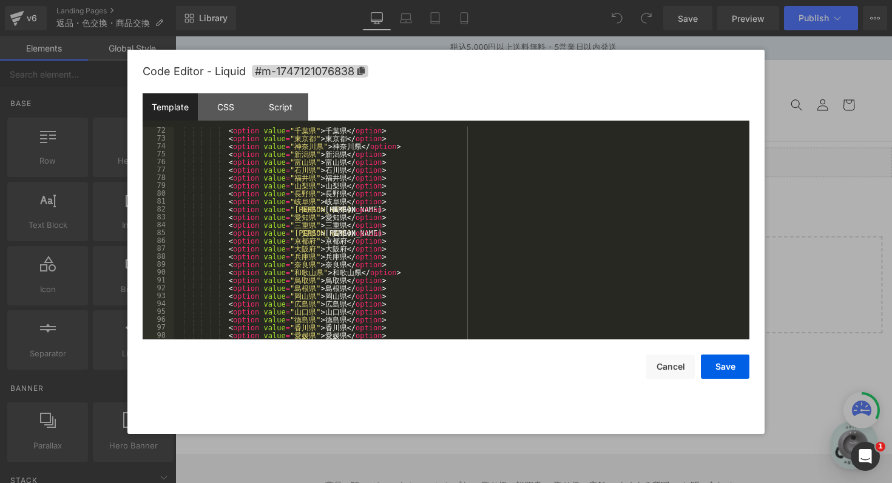
scroll to position [585, 0]
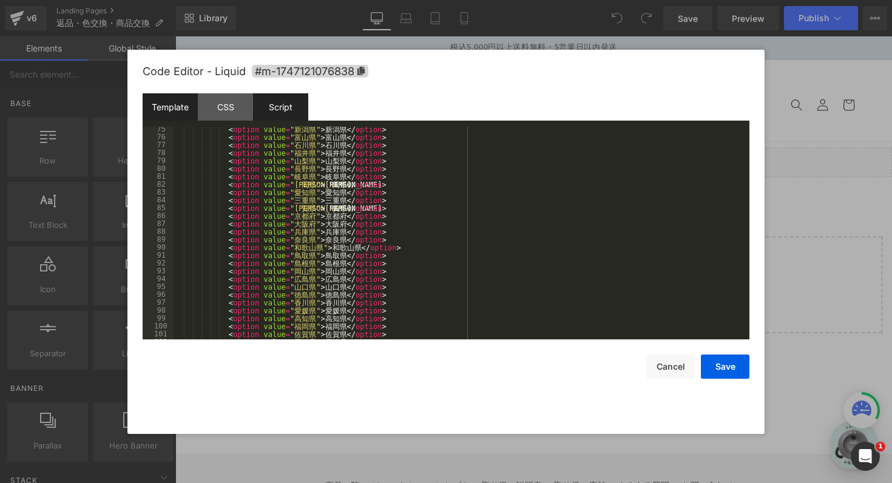
click at [278, 107] on div "Script" at bounding box center [280, 106] width 55 height 27
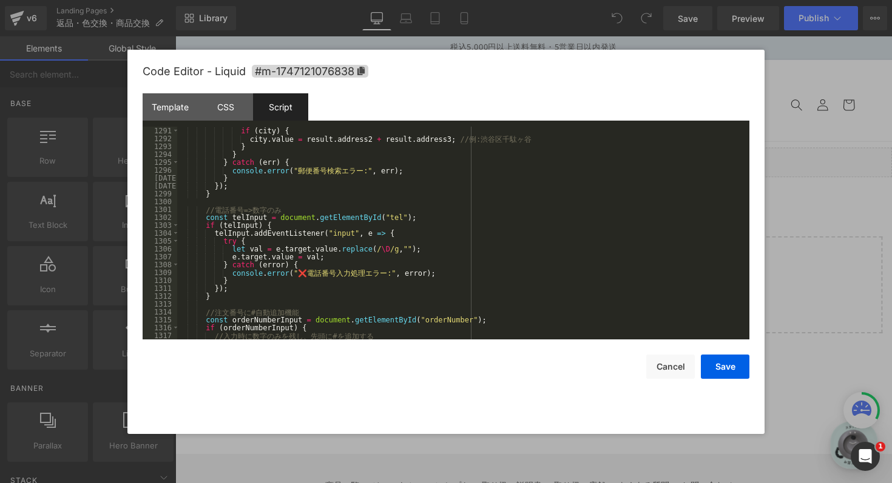
scroll to position [10169, 0]
drag, startPoint x: 387, startPoint y: 253, endPoint x: 224, endPoint y: 251, distance: 162.6
click at [224, 251] on div "} if ( city ) { city . value = result . address2 + result . address3 ; // 例 : […" at bounding box center [460, 235] width 567 height 229
click at [714, 362] on button "Save" at bounding box center [725, 367] width 49 height 24
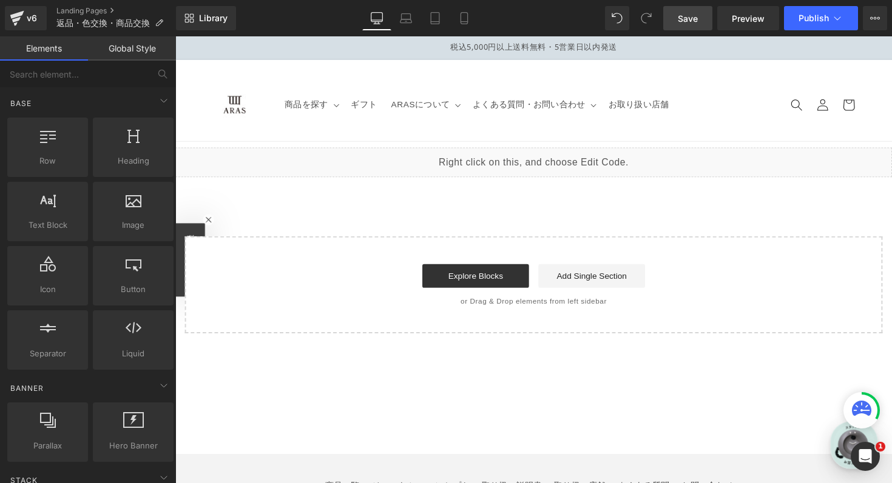
click at [702, 17] on link "Save" at bounding box center [687, 18] width 49 height 24
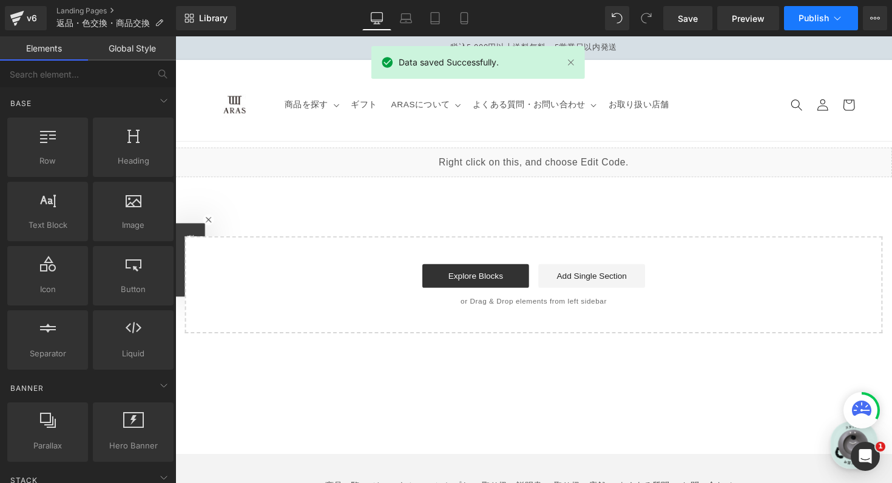
click at [812, 19] on span "Publish" at bounding box center [813, 18] width 30 height 10
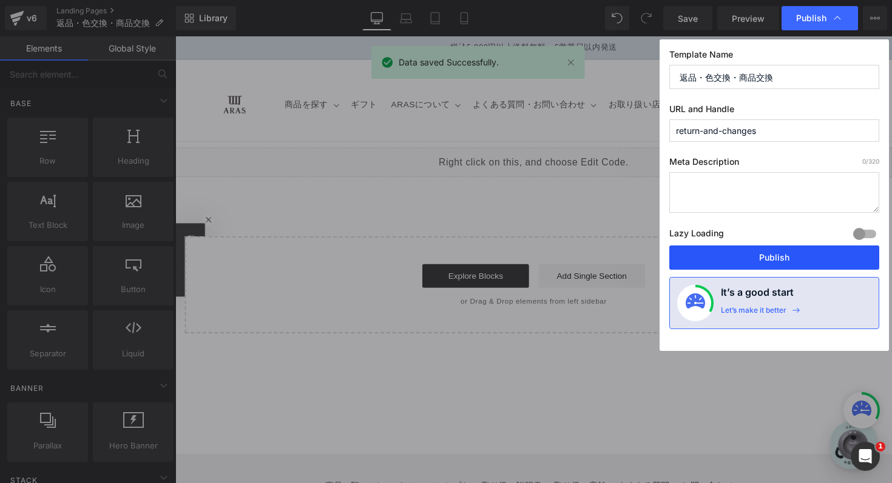
click at [784, 261] on button "Publish" at bounding box center [774, 258] width 210 height 24
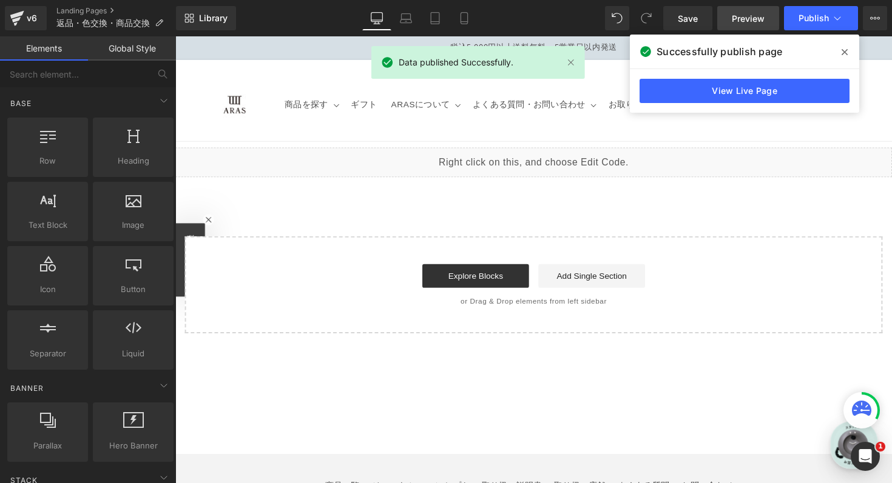
click at [744, 21] on span "Preview" at bounding box center [748, 18] width 33 height 13
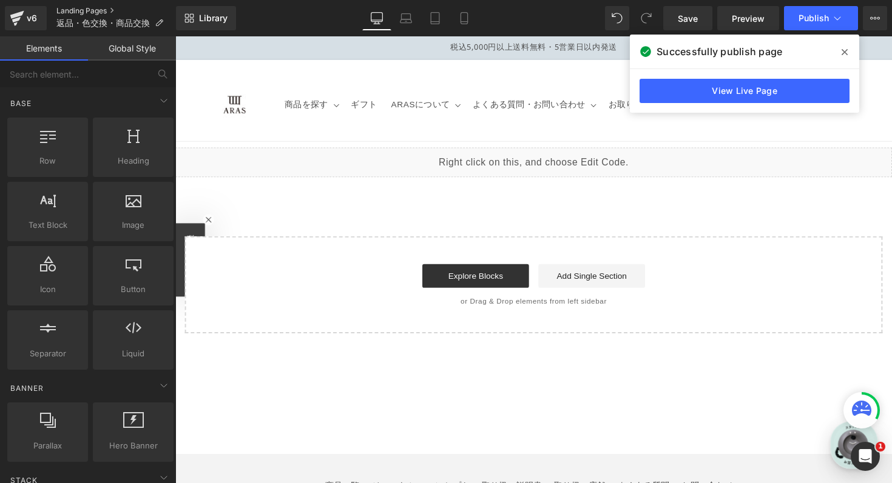
click at [81, 7] on link "Landing Pages" at bounding box center [115, 11] width 119 height 10
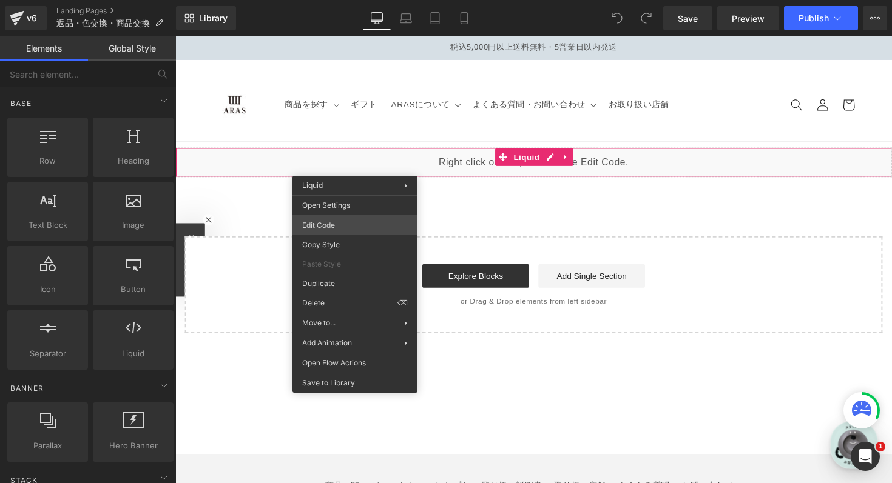
click at [344, 0] on div "You are previewing how the will restyle your page. You can not edit Elements in…" at bounding box center [446, 0] width 892 height 0
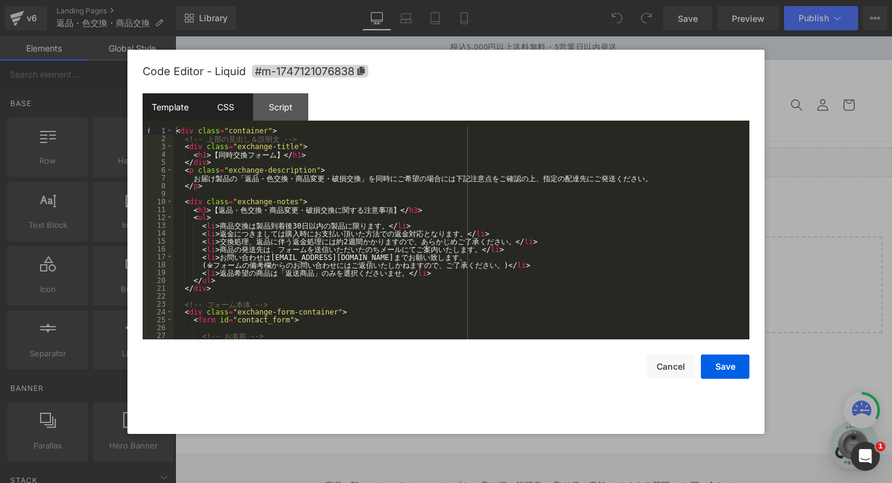
click at [240, 102] on div "CSS" at bounding box center [225, 106] width 55 height 27
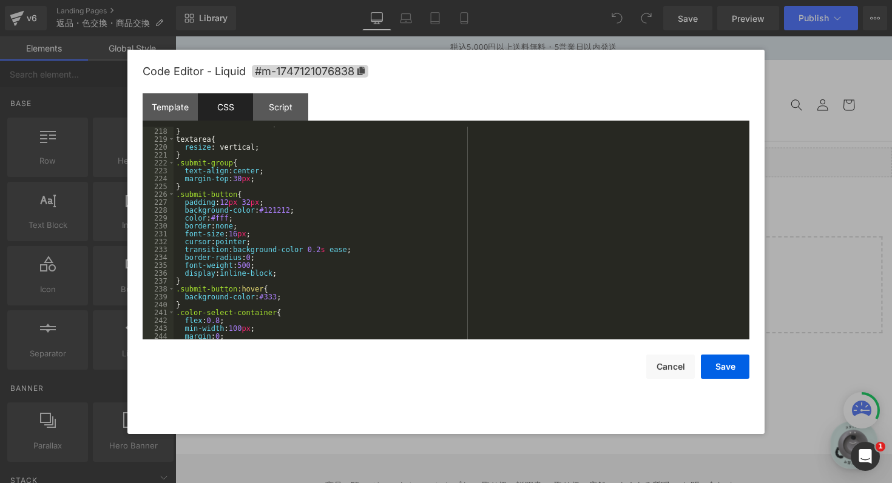
scroll to position [1705, 0]
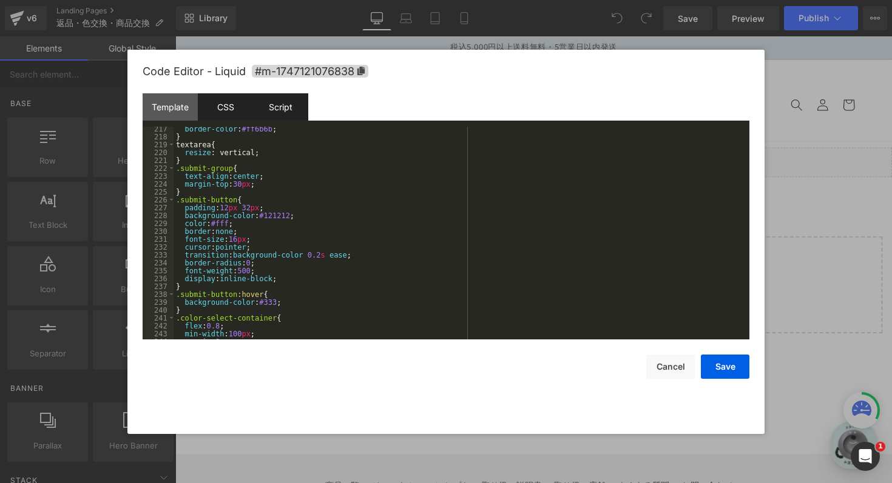
click at [269, 104] on div "Script" at bounding box center [280, 106] width 55 height 27
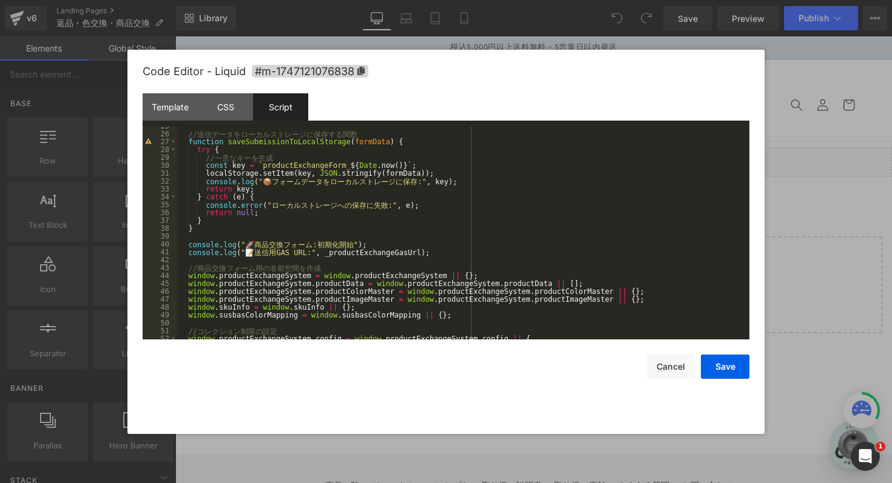
scroll to position [208, 0]
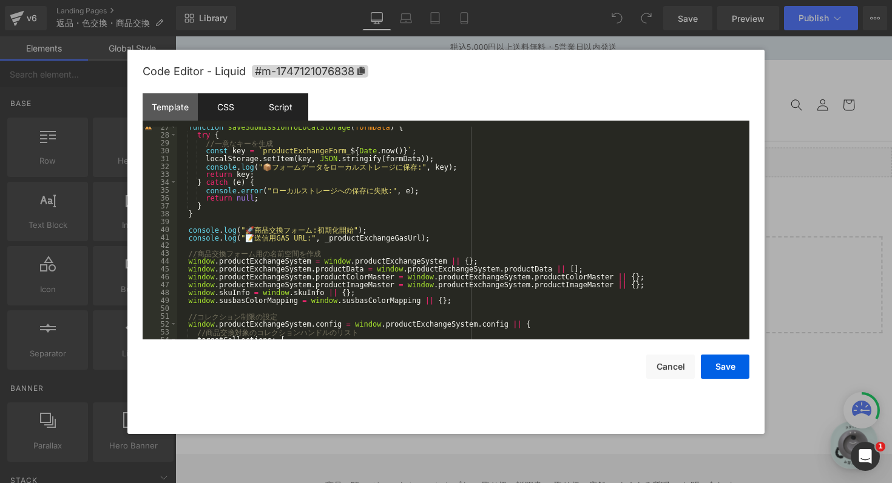
click at [224, 106] on div "CSS" at bounding box center [225, 106] width 55 height 27
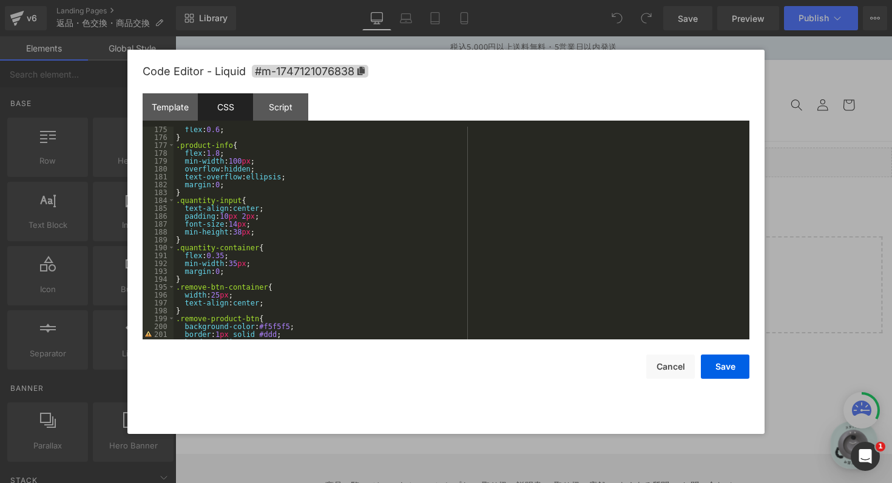
scroll to position [1373, 0]
click at [167, 113] on div "Template" at bounding box center [170, 106] width 55 height 27
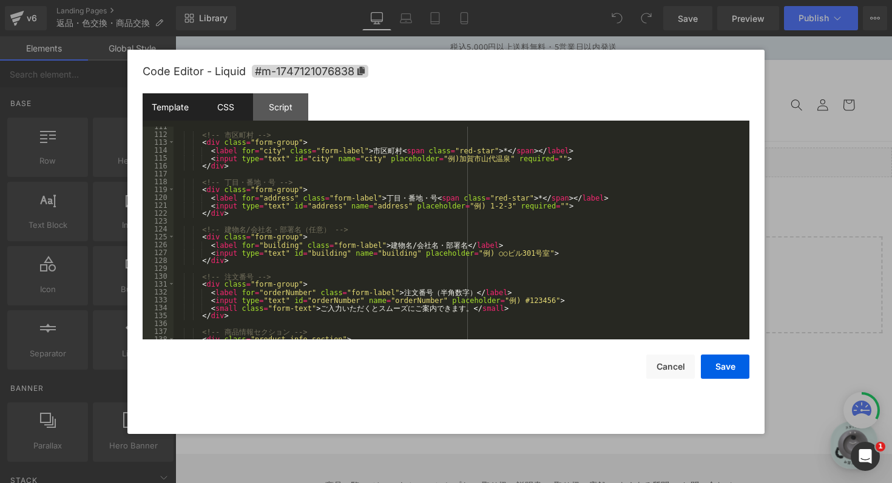
scroll to position [769, 0]
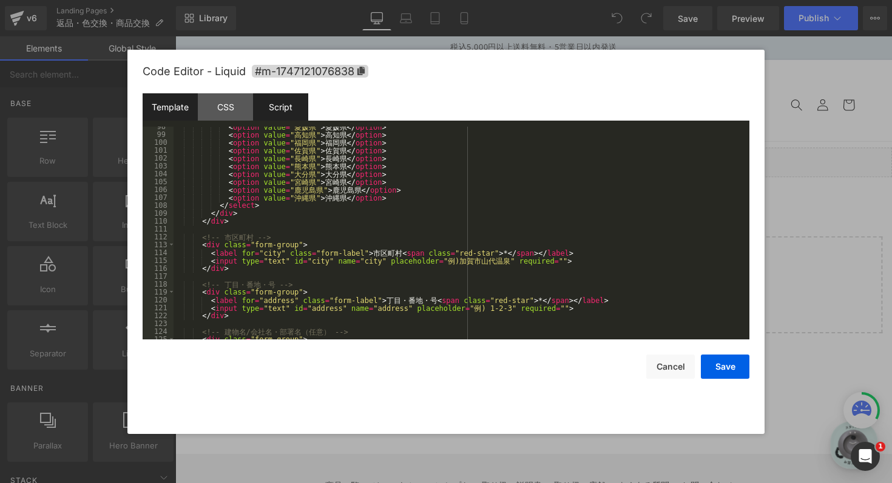
click at [264, 107] on div "Script" at bounding box center [280, 106] width 55 height 27
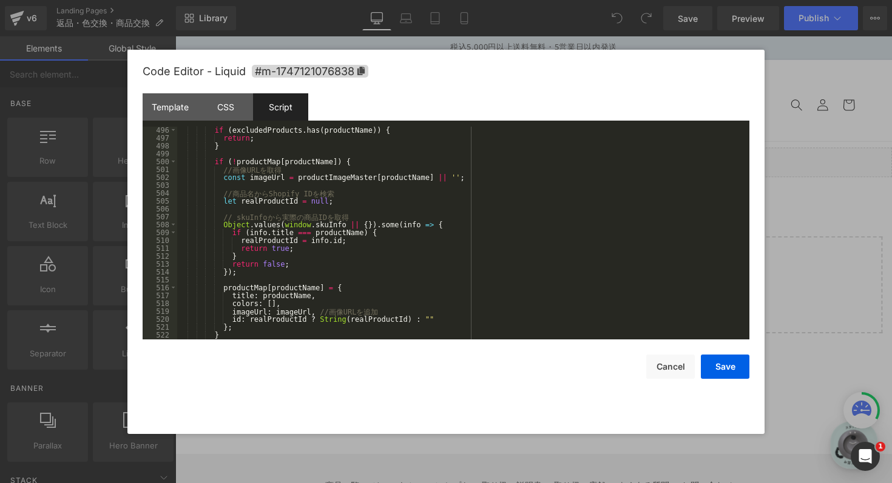
scroll to position [3889, 0]
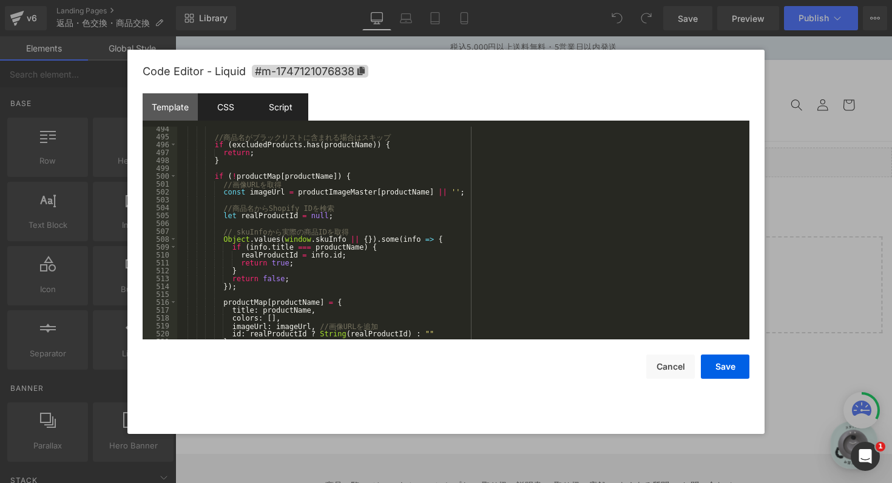
click at [234, 105] on div "CSS" at bounding box center [225, 106] width 55 height 27
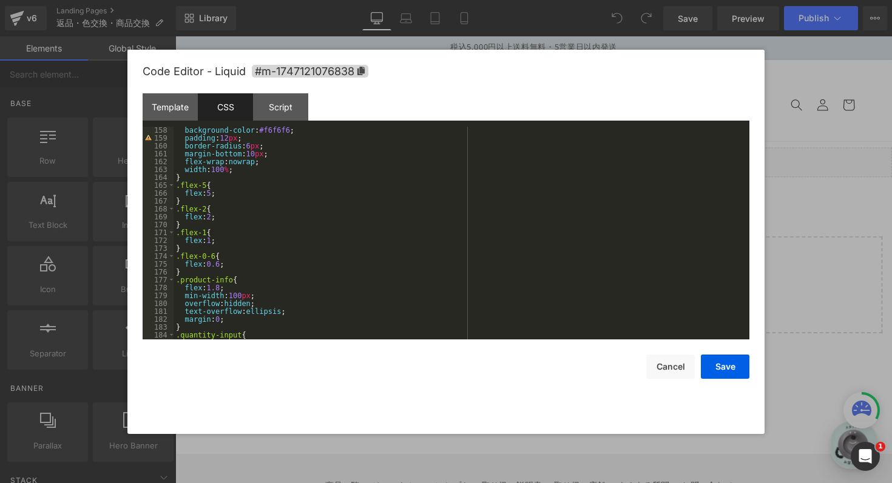
scroll to position [1238, 0]
click at [183, 112] on div "Template" at bounding box center [170, 106] width 55 height 27
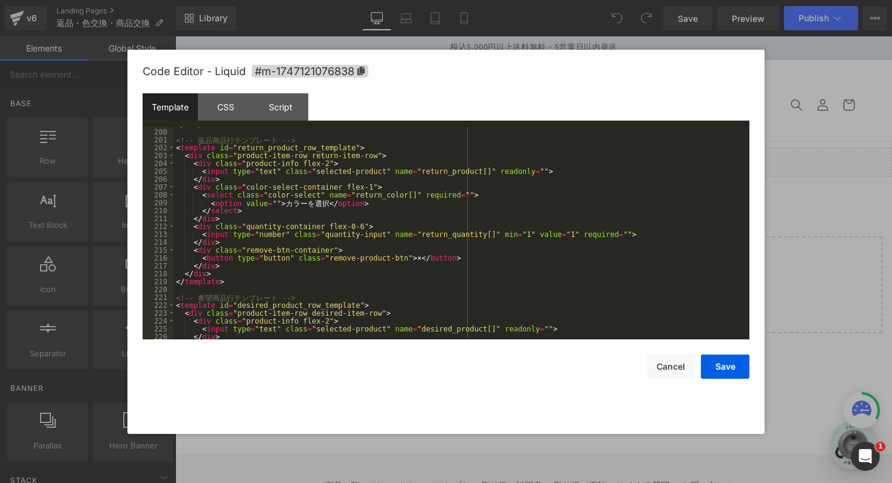
scroll to position [1562, 0]
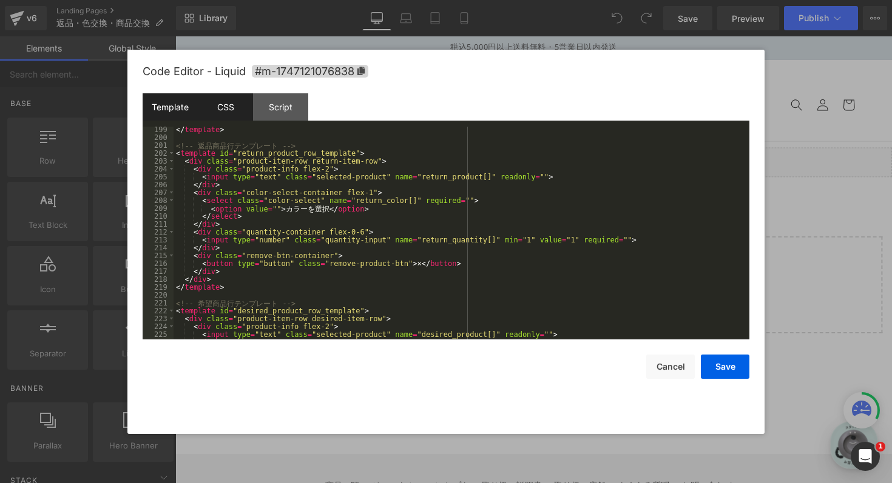
click at [212, 103] on div "CSS" at bounding box center [225, 106] width 55 height 27
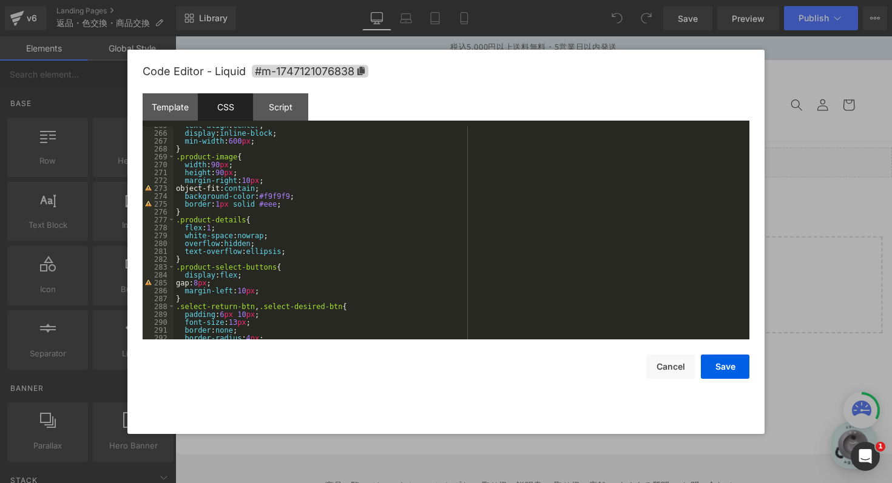
scroll to position [2086, 0]
click at [287, 102] on div "Script" at bounding box center [280, 106] width 55 height 27
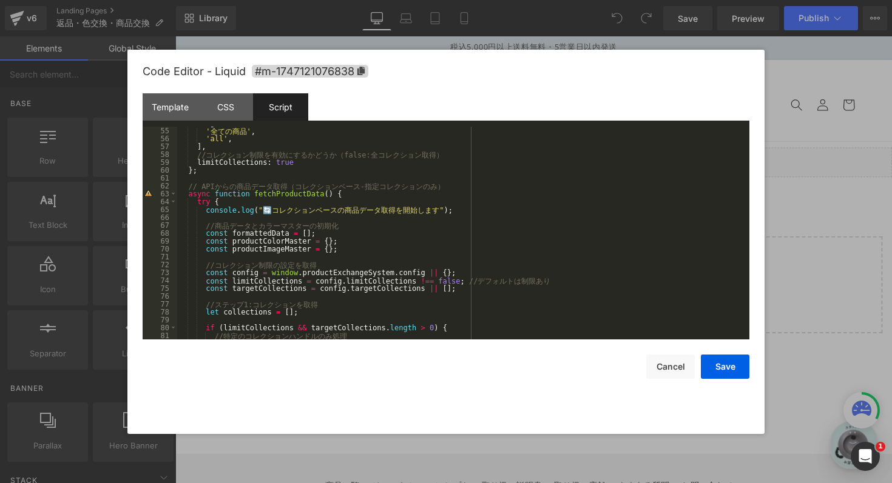
scroll to position [432, 0]
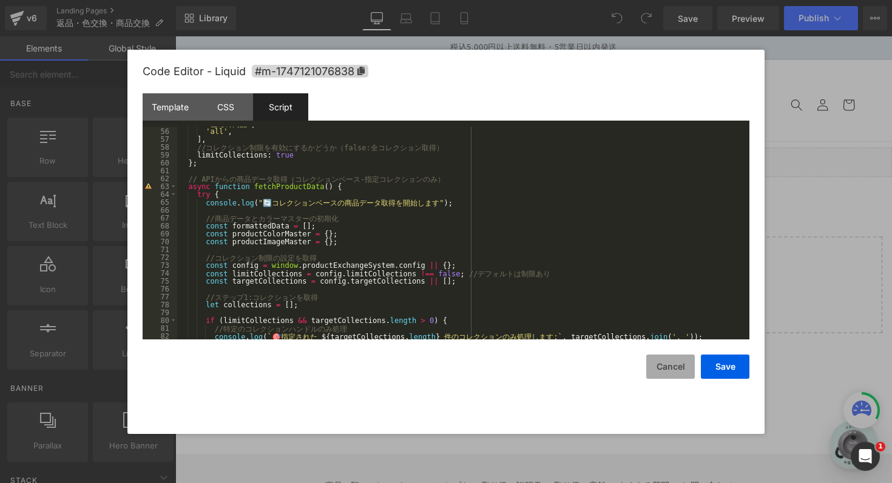
click at [651, 366] on button "Cancel" at bounding box center [670, 367] width 49 height 24
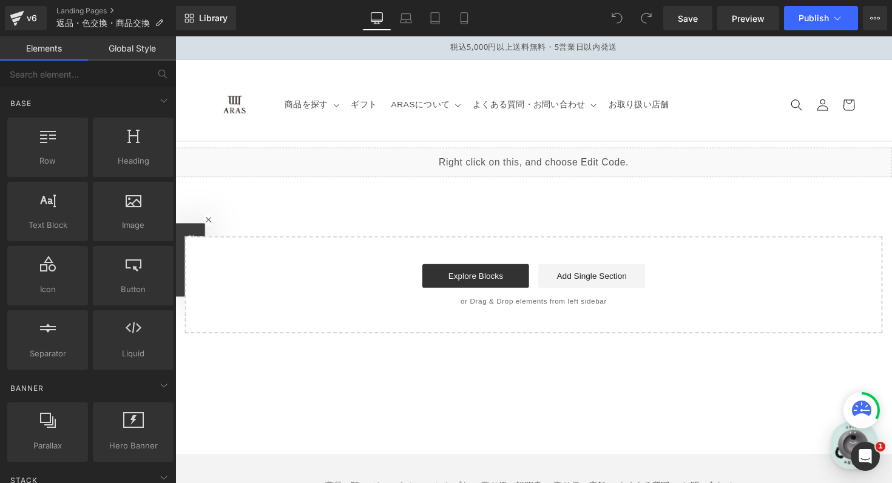
click at [73, 4] on div "v6 Landing Pages 返品・色交換・商品交換" at bounding box center [88, 18] width 176 height 36
click at [75, 8] on link "Landing Pages" at bounding box center [115, 11] width 119 height 10
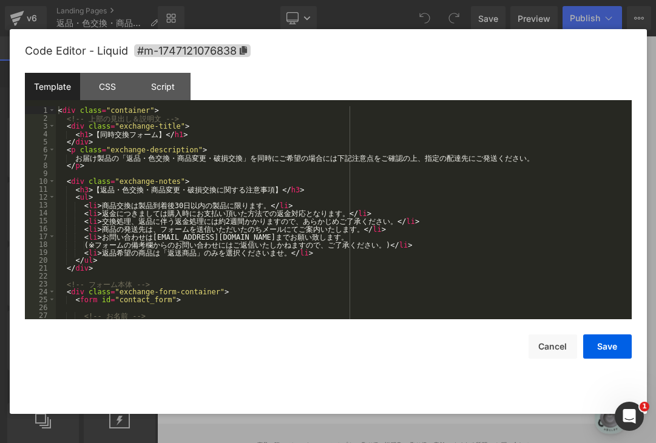
click at [284, 0] on div "You are previewing how the will restyle your page. You can not edit Elements in…" at bounding box center [328, 0] width 656 height 0
click at [303, 200] on div "< div class = "container" > <!-- 上 部 の 見 出 し ＆ 説 明 文 --> < div class = "exchang…" at bounding box center [341, 220] width 571 height 229
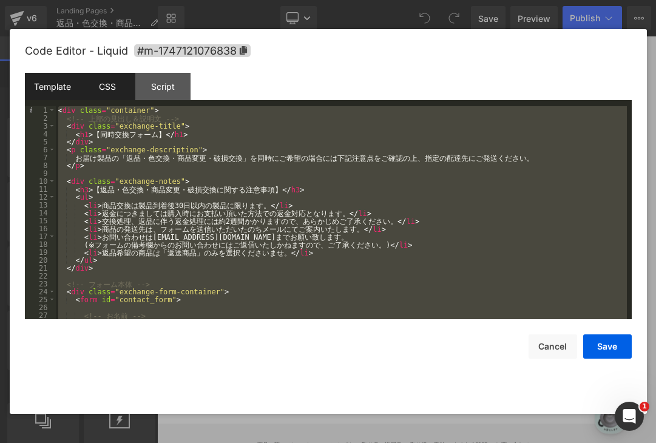
click at [117, 90] on div "CSS" at bounding box center [107, 86] width 55 height 27
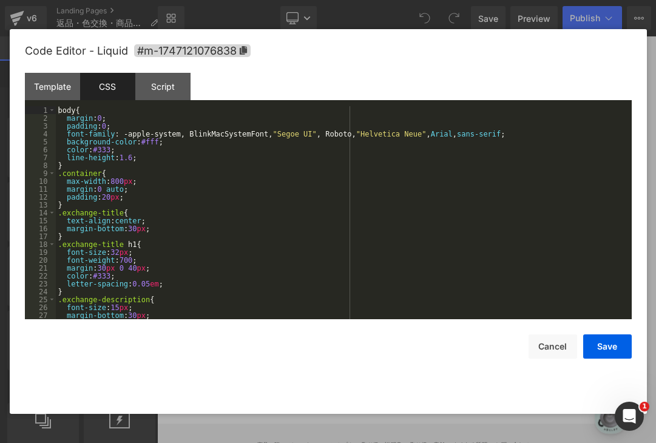
click at [218, 189] on div "body { margin : 0 ; padding : 0 ; font-family : -apple-system, BlinkMacSystemFo…" at bounding box center [341, 220] width 571 height 229
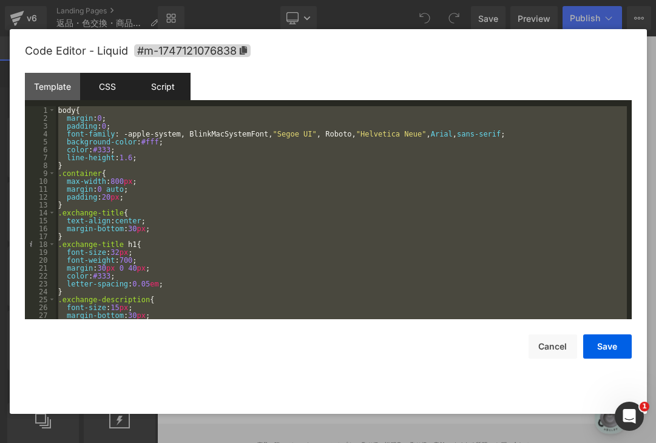
click at [160, 95] on div "Script" at bounding box center [162, 86] width 55 height 27
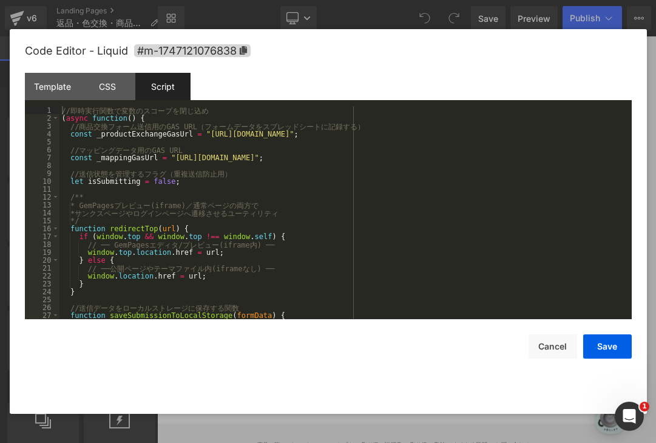
click at [239, 203] on div "// 即 時 実 行 関 数 で 変 数 の ス コ ー プ を 閉 じ 込 め ( async function ( ) { // 商 品 交 換 フ ォ …" at bounding box center [342, 220] width 567 height 229
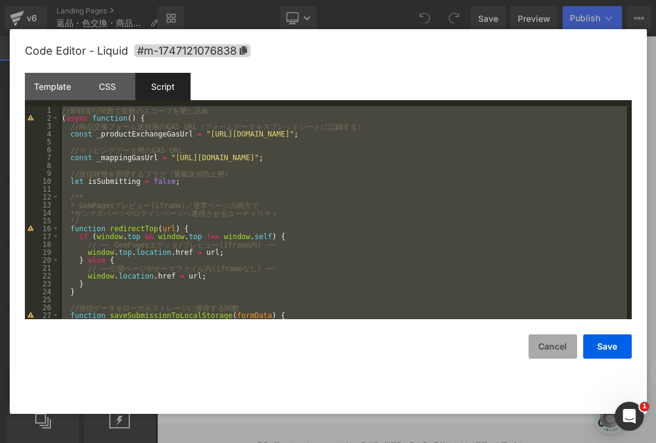
click at [558, 355] on button "Cancel" at bounding box center [552, 346] width 49 height 24
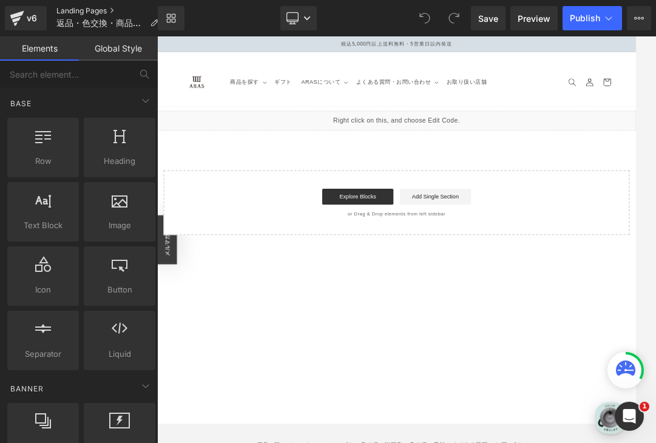
click at [84, 11] on link "Landing Pages" at bounding box center [112, 11] width 112 height 10
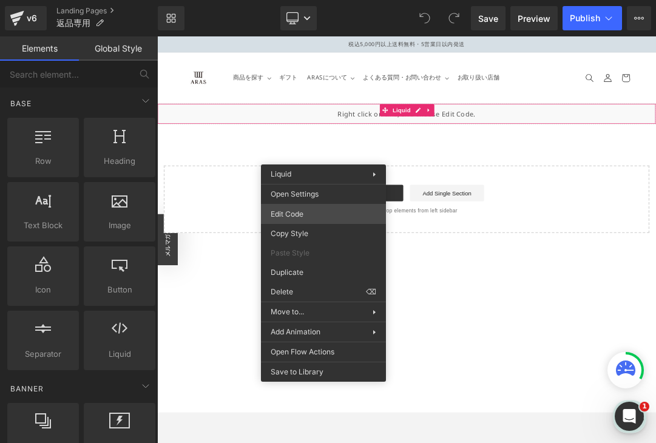
click at [302, 0] on div "You are previewing how the will restyle your page. You can not edit Elements in…" at bounding box center [328, 0] width 656 height 0
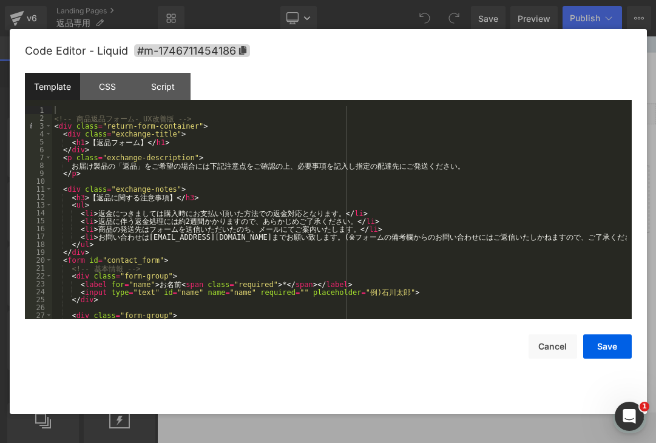
click at [158, 153] on div "<!-- 商 品 返 品 フ ォ ー ム - UX 改 善 版 --> < div class = "return-form-container" > < d…" at bounding box center [339, 220] width 574 height 229
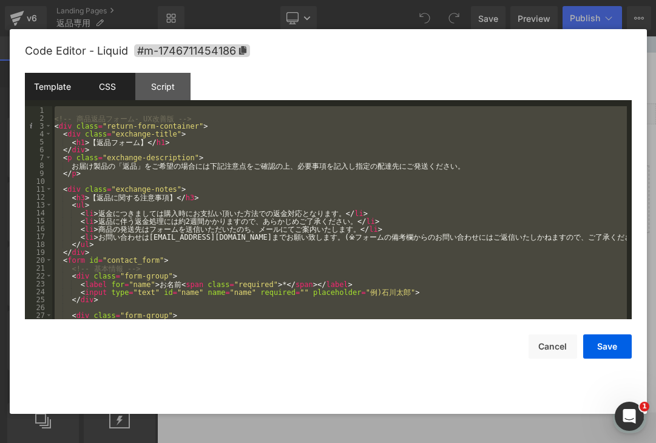
click at [111, 92] on div "CSS" at bounding box center [107, 86] width 55 height 27
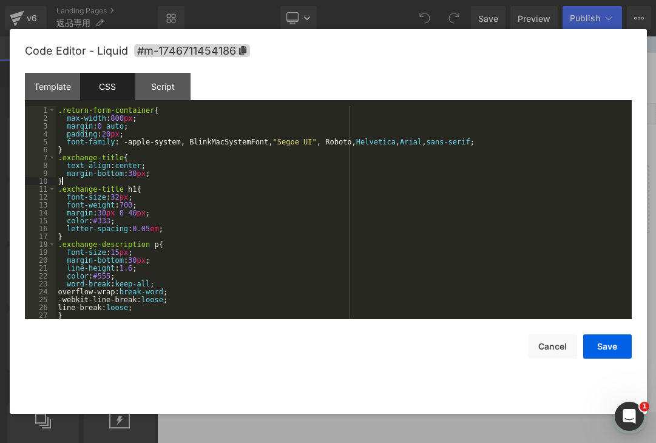
click at [170, 181] on div ".return-form-container { max-width : 800 px ; margin : 0 auto ; padding : 20 px…" at bounding box center [341, 220] width 571 height 229
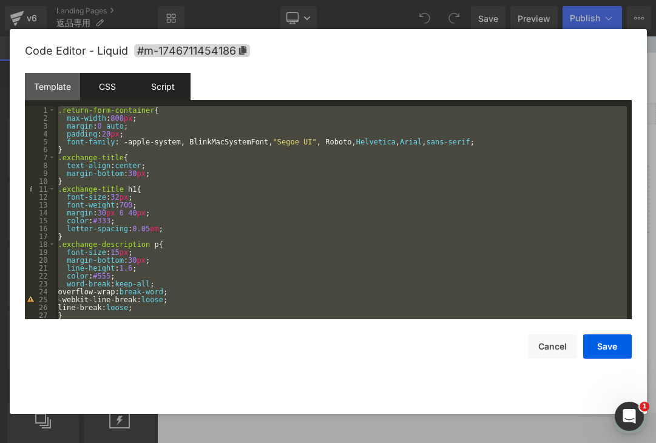
click at [169, 90] on div "Script" at bounding box center [162, 86] width 55 height 27
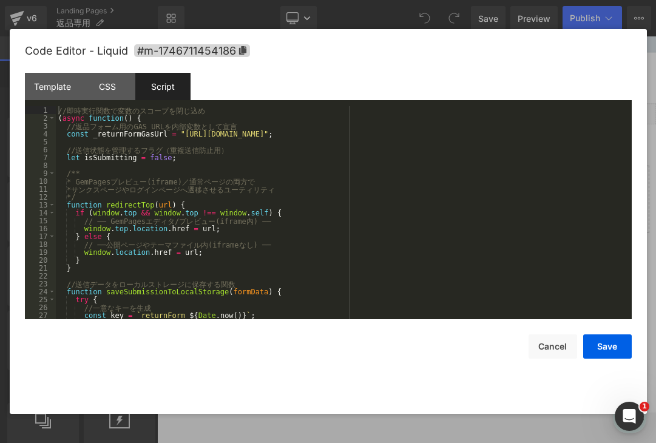
click at [235, 195] on div "// 即 時 実 行 関 数 で 変 数 の ス コ ー プ を 閉 じ 込 め ( async function ( ) { // 返 品 フ ォ ー ム …" at bounding box center [341, 220] width 571 height 229
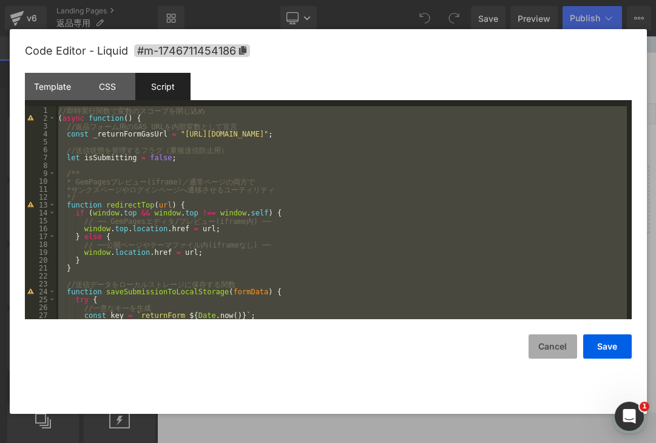
click at [536, 340] on button "Cancel" at bounding box center [552, 346] width 49 height 24
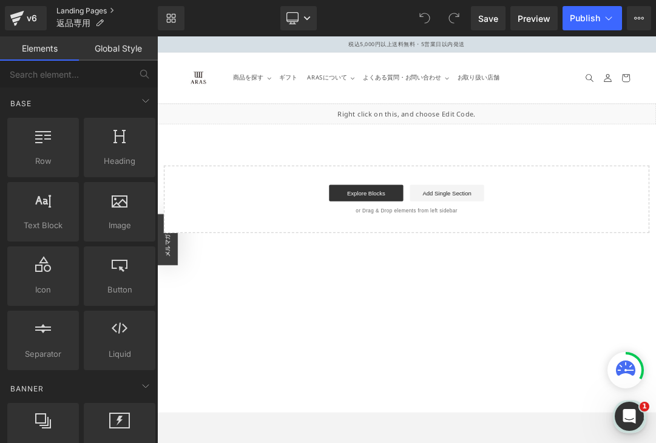
click at [118, 13] on link "Landing Pages" at bounding box center [106, 11] width 101 height 10
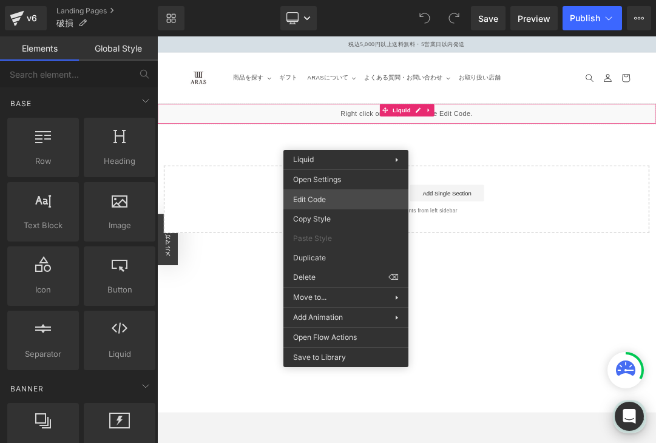
click at [317, 0] on div "You are previewing how the will restyle your page. You can not edit Elements in…" at bounding box center [328, 0] width 656 height 0
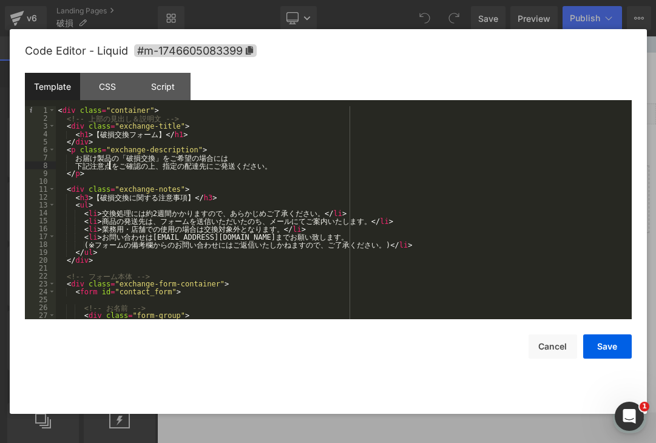
click at [111, 163] on div "< div class = "container" > <!-- 上 部 の 見 出 し ＆ 説 明 文 --> < div class = "exchang…" at bounding box center [341, 220] width 571 height 229
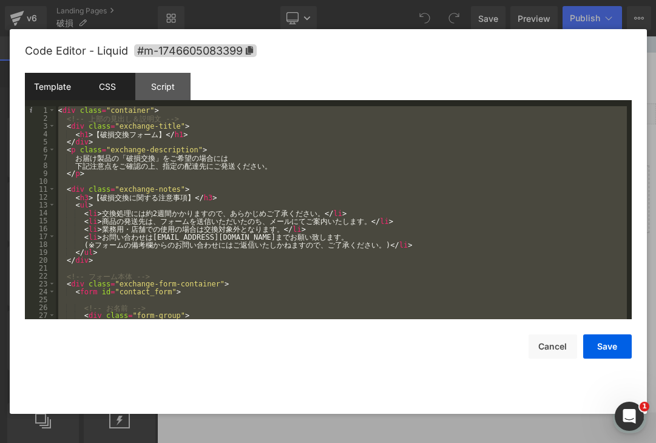
click at [113, 81] on div "CSS" at bounding box center [107, 86] width 55 height 27
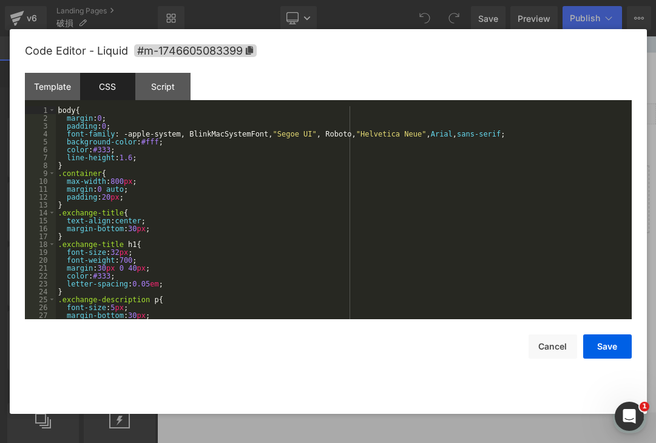
click at [198, 222] on div "body { margin : 0 ; padding : 0 ; font-family : -apple-system, BlinkMacSystemFo…" at bounding box center [341, 220] width 571 height 229
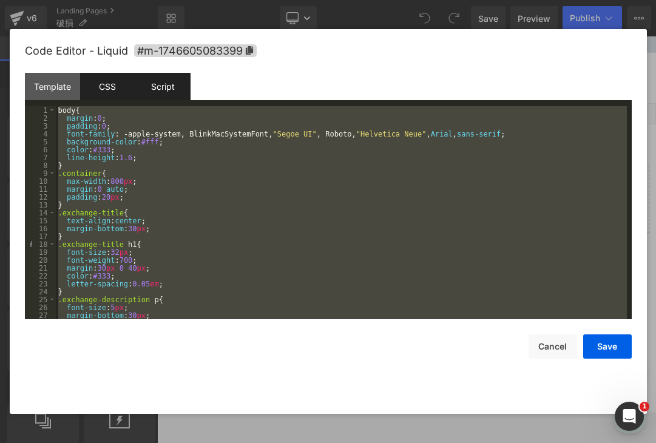
click at [168, 90] on div "Script" at bounding box center [162, 86] width 55 height 27
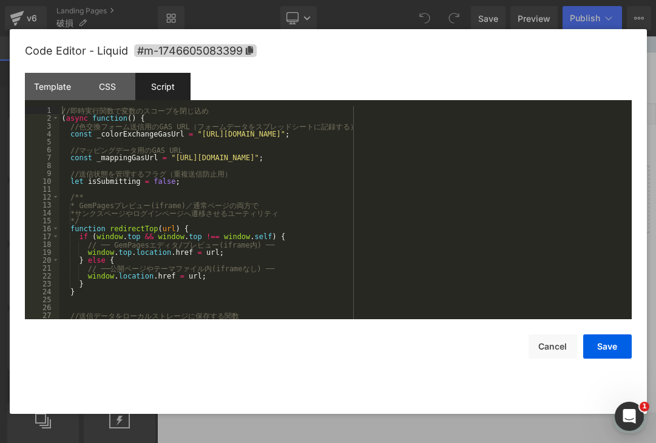
click at [186, 195] on div "// 即 [PERSON_NAME] 行 関 数 で 変 数 の ス コ ー プ を 閉 じ 込 め ( async function ( ) { // 色 …" at bounding box center [342, 220] width 567 height 229
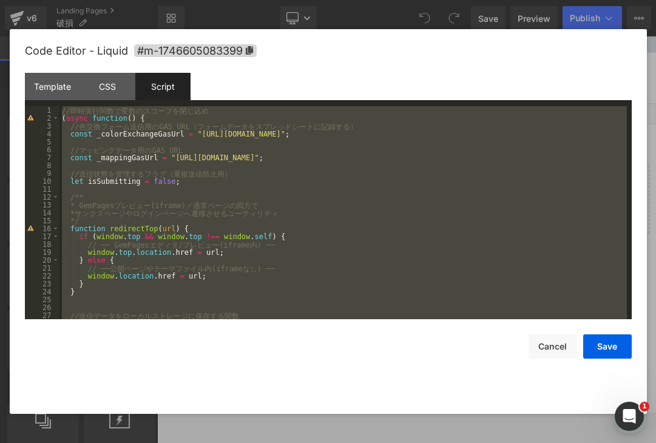
click at [542, 333] on div "Save Cancel" at bounding box center [328, 338] width 607 height 39
click at [544, 344] on button "Cancel" at bounding box center [552, 346] width 49 height 24
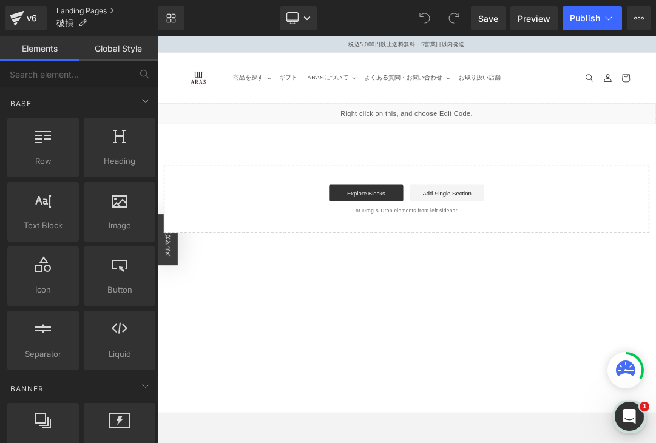
click at [66, 12] on link "Landing Pages" at bounding box center [106, 11] width 101 height 10
